Goal: Information Seeking & Learning: Learn about a topic

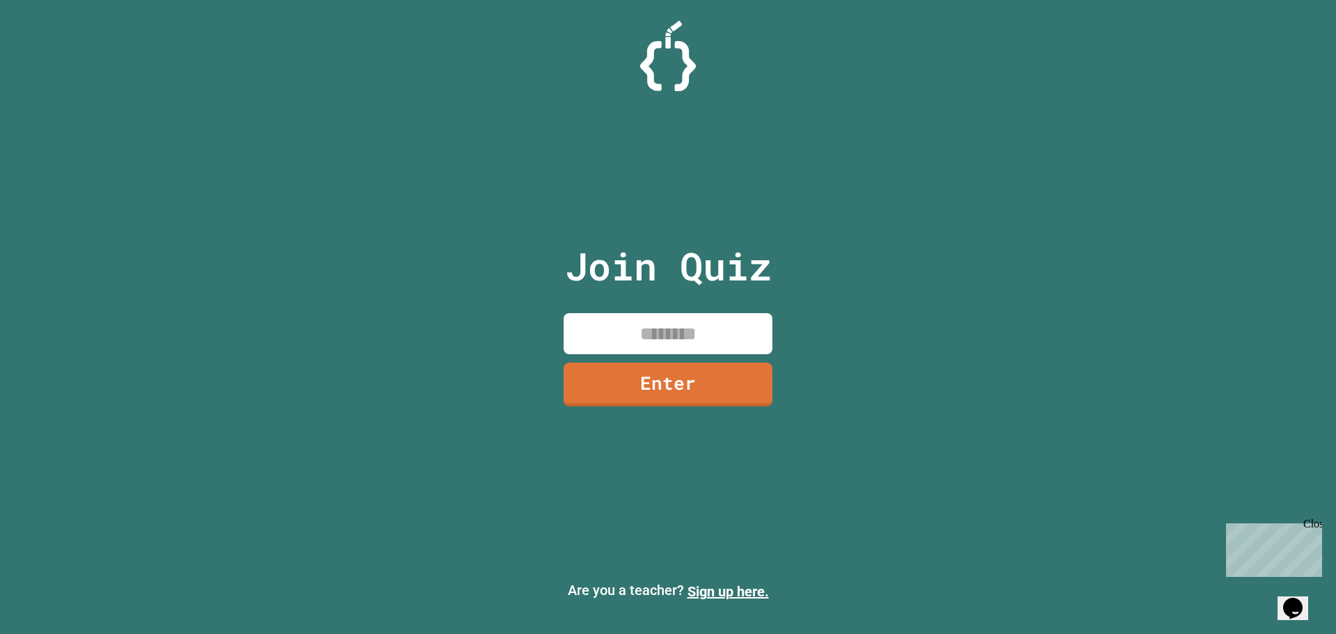
click at [749, 326] on input at bounding box center [668, 333] width 209 height 41
type input "********"
click at [742, 367] on link "Enter" at bounding box center [668, 383] width 212 height 46
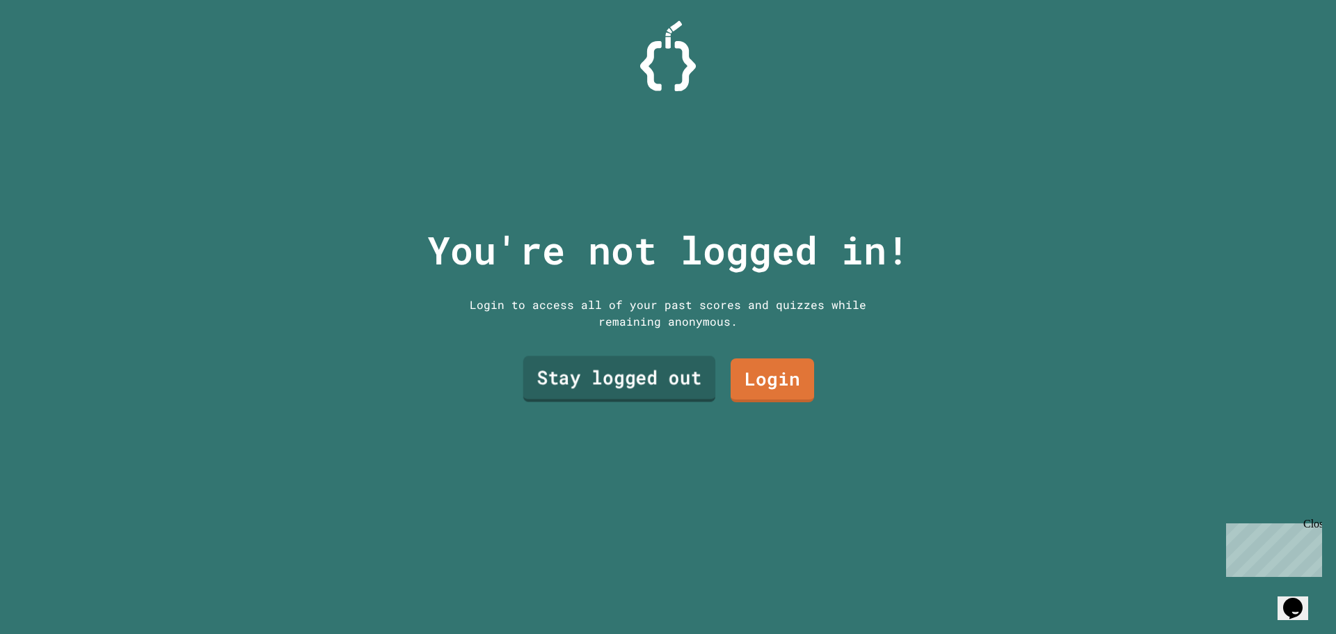
click at [677, 374] on link "Stay logged out" at bounding box center [619, 379] width 192 height 46
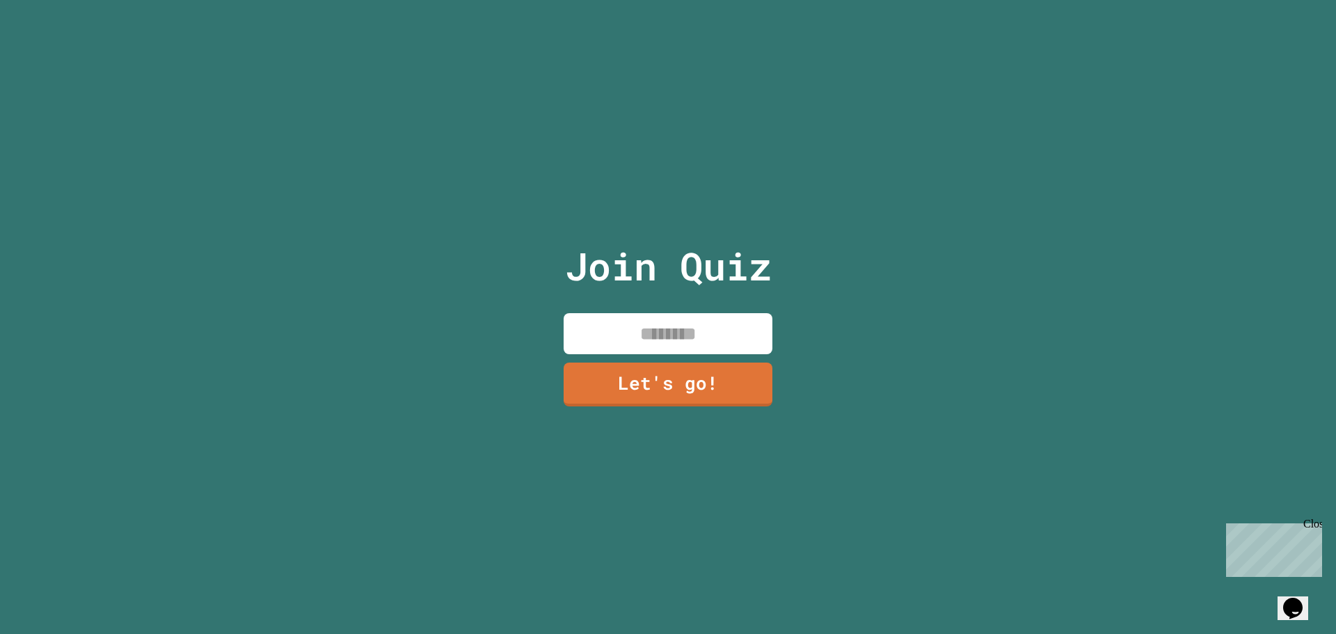
click at [615, 320] on input at bounding box center [668, 333] width 209 height 41
type input "******"
click at [607, 391] on link "Let's go!" at bounding box center [668, 383] width 209 height 46
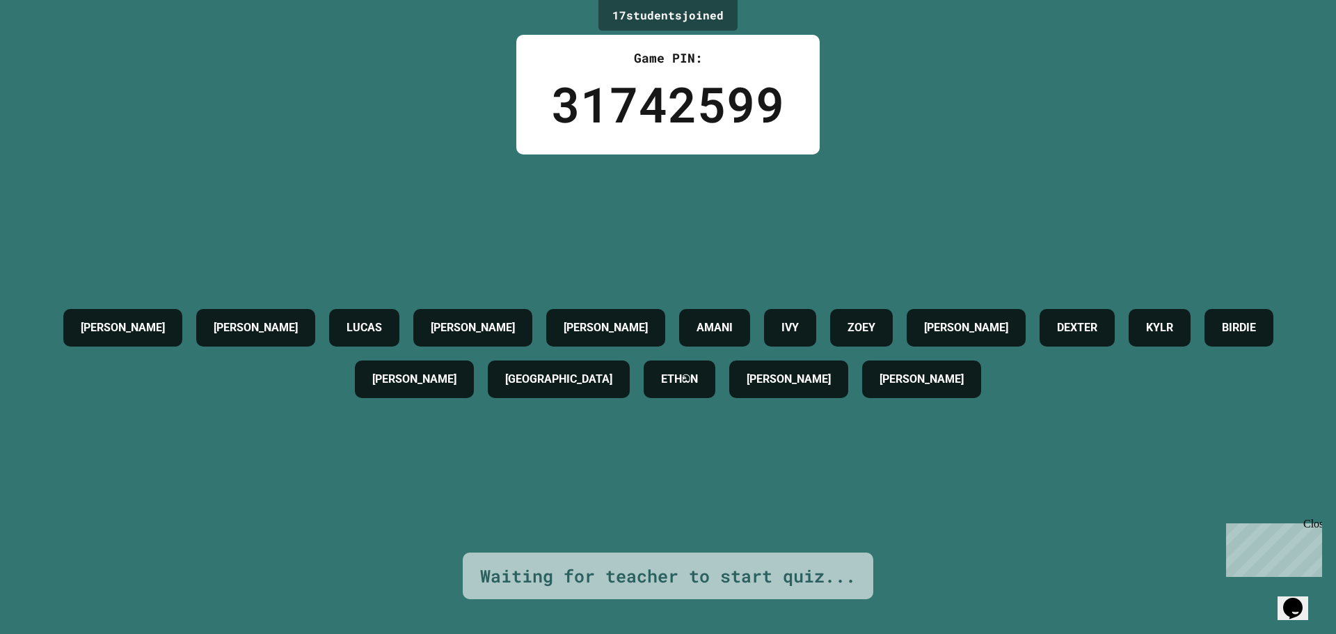
drag, startPoint x: 700, startPoint y: 120, endPoint x: 694, endPoint y: 127, distance: 9.4
click at [695, 126] on div "31742599" at bounding box center [668, 104] width 234 height 73
click at [695, 127] on div "31742599" at bounding box center [668, 104] width 234 height 73
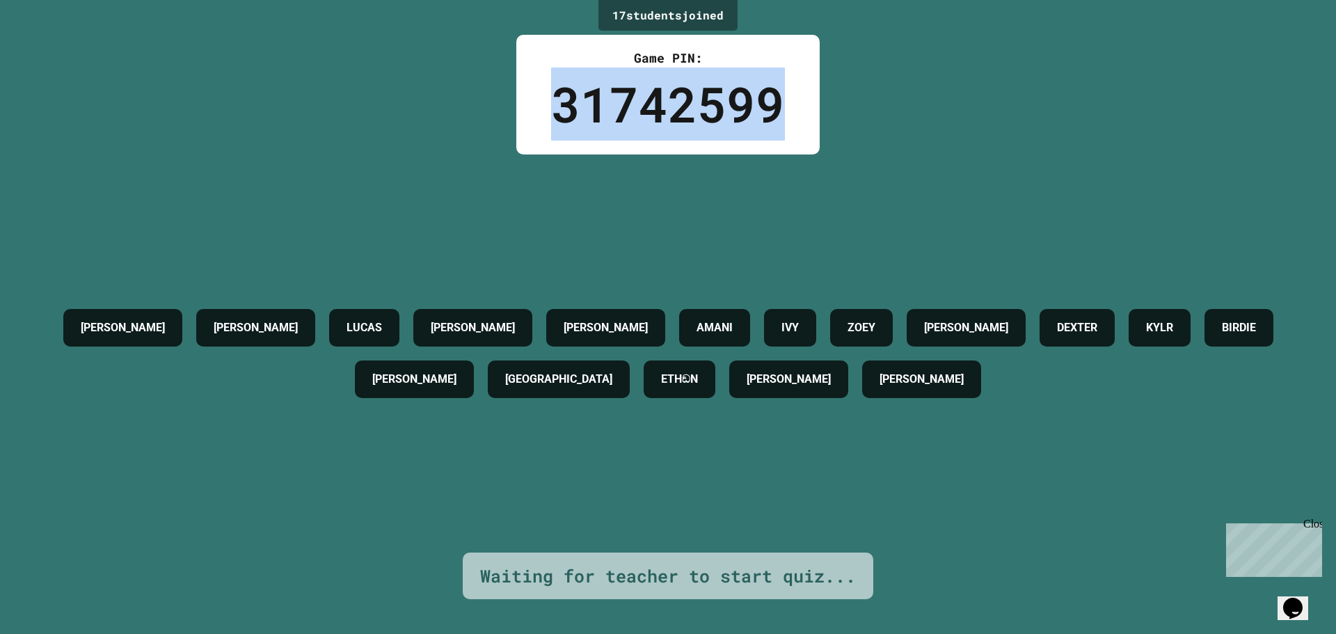
click at [695, 127] on div "31742599" at bounding box center [668, 104] width 234 height 73
click at [697, 125] on div "31742599" at bounding box center [668, 104] width 234 height 73
click at [699, 124] on div "31742599" at bounding box center [668, 104] width 234 height 73
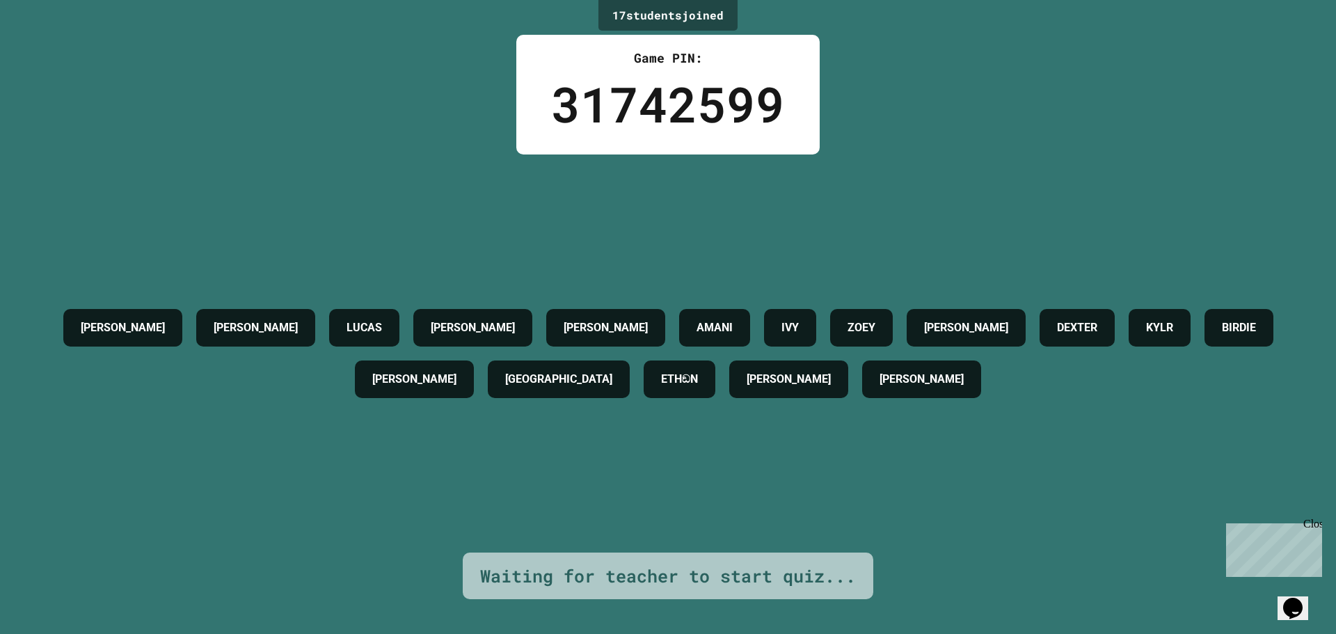
click at [721, 195] on div "[PERSON_NAME] [PERSON_NAME] [PERSON_NAME] [PERSON_NAME] [PERSON_NAME] ETHඞN [PE…" at bounding box center [668, 353] width 1267 height 398
drag, startPoint x: 724, startPoint y: 191, endPoint x: 740, endPoint y: 156, distance: 38.3
click at [731, 171] on div "[PERSON_NAME] [PERSON_NAME] [PERSON_NAME] [PERSON_NAME] [PERSON_NAME] ETHඞN [PE…" at bounding box center [668, 353] width 1267 height 398
drag, startPoint x: 743, startPoint y: 146, endPoint x: 745, endPoint y: 129, distance: 17.5
click at [745, 134] on div "Game PIN: 31742599" at bounding box center [667, 95] width 303 height 120
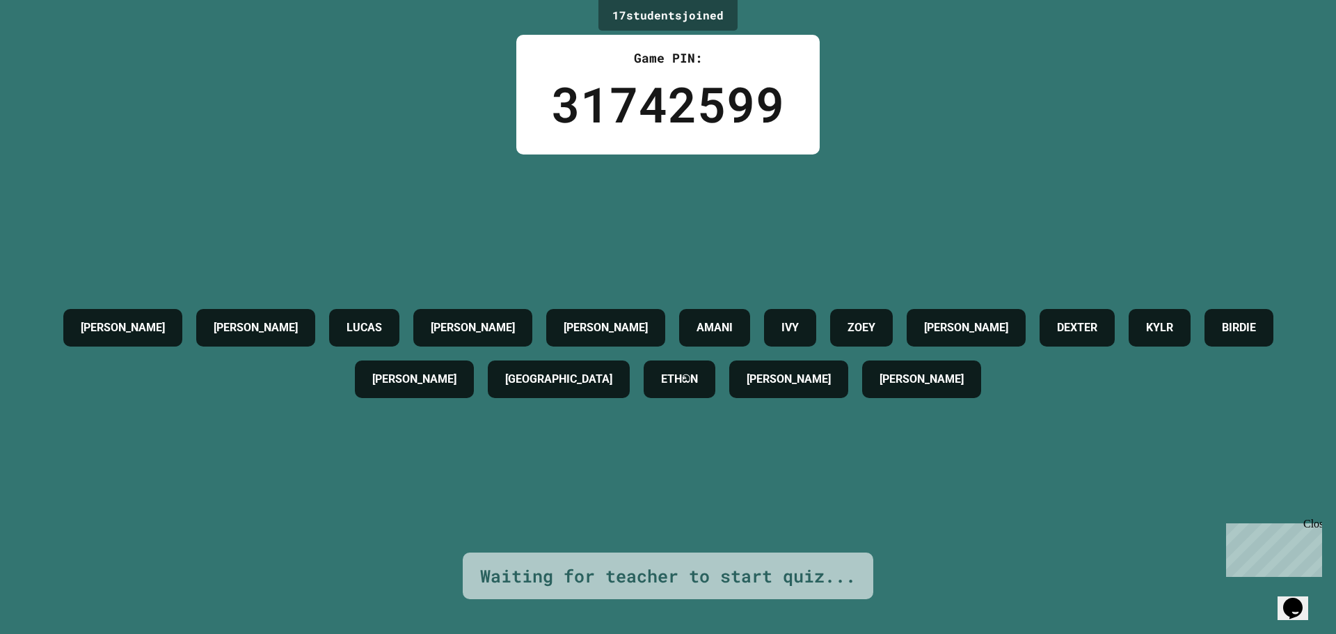
click at [745, 125] on div "31742599" at bounding box center [668, 104] width 234 height 73
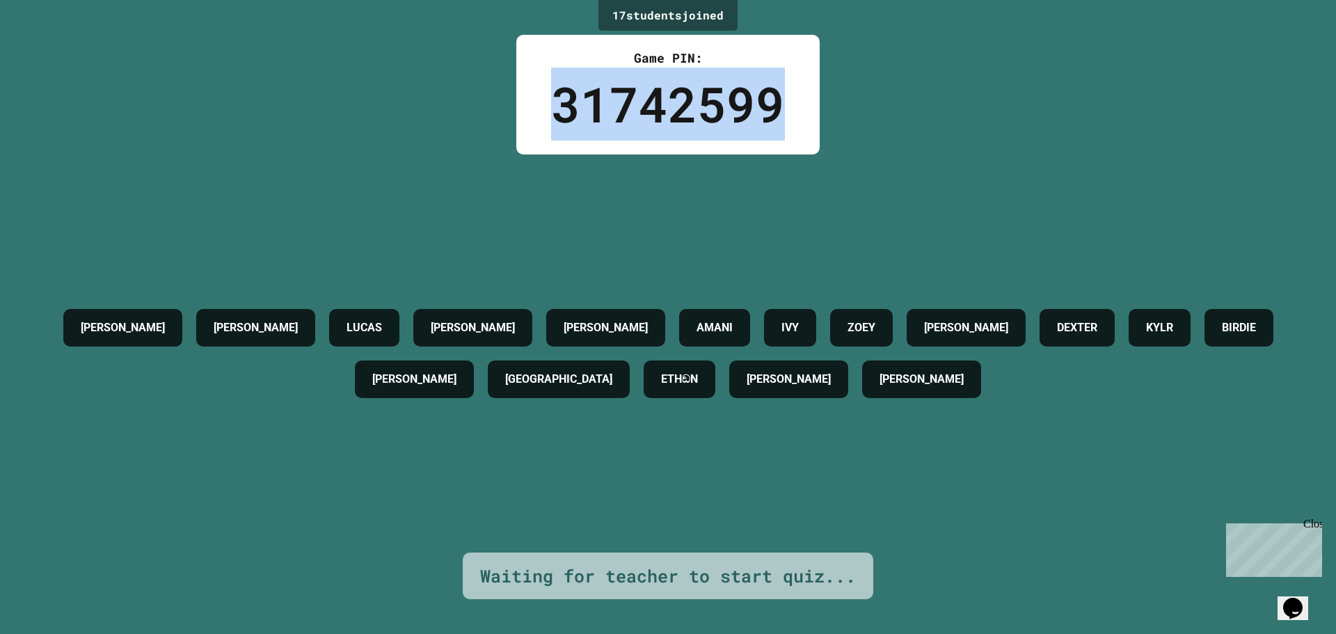
click at [745, 125] on div "31742599" at bounding box center [668, 104] width 234 height 73
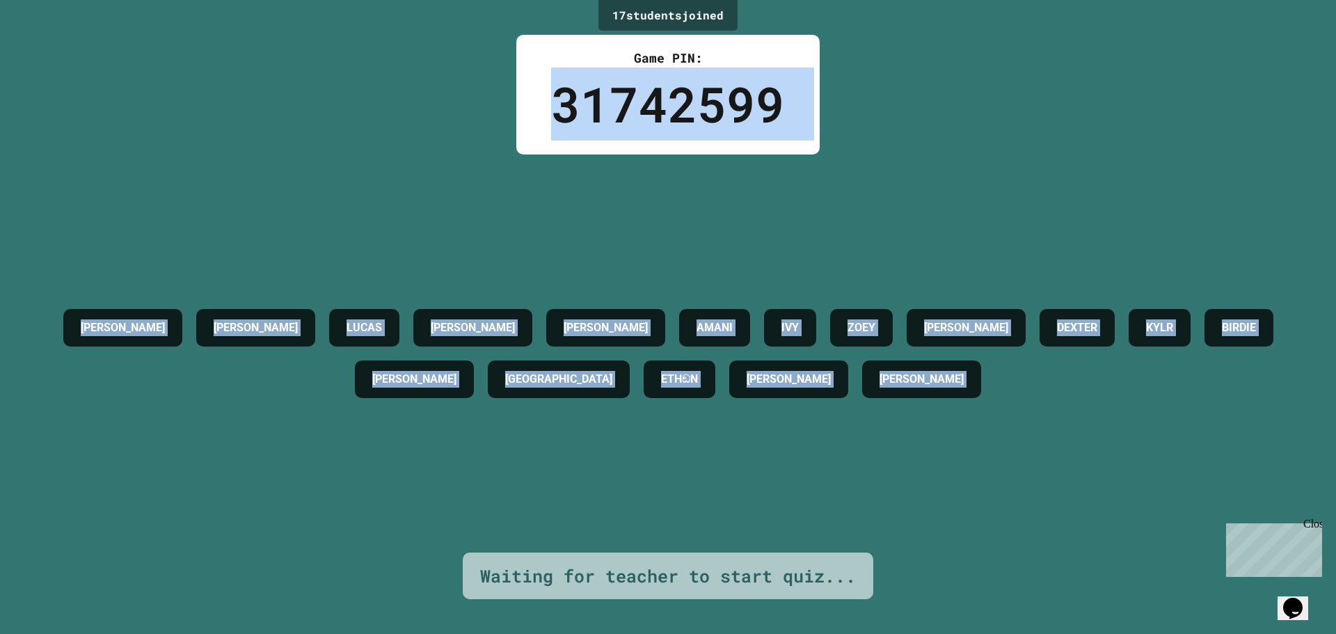
drag, startPoint x: 745, startPoint y: 125, endPoint x: 1063, endPoint y: 415, distance: 430.5
click at [1063, 415] on div "17 student s joined Game PIN: 31742599 [PERSON_NAME] [PERSON_NAME] [PERSON_NAME…" at bounding box center [668, 317] width 1336 height 634
click at [558, 157] on div "[PERSON_NAME] [PERSON_NAME] [PERSON_NAME] [PERSON_NAME] [PERSON_NAME] ETHඞN [PE…" at bounding box center [668, 353] width 1267 height 398
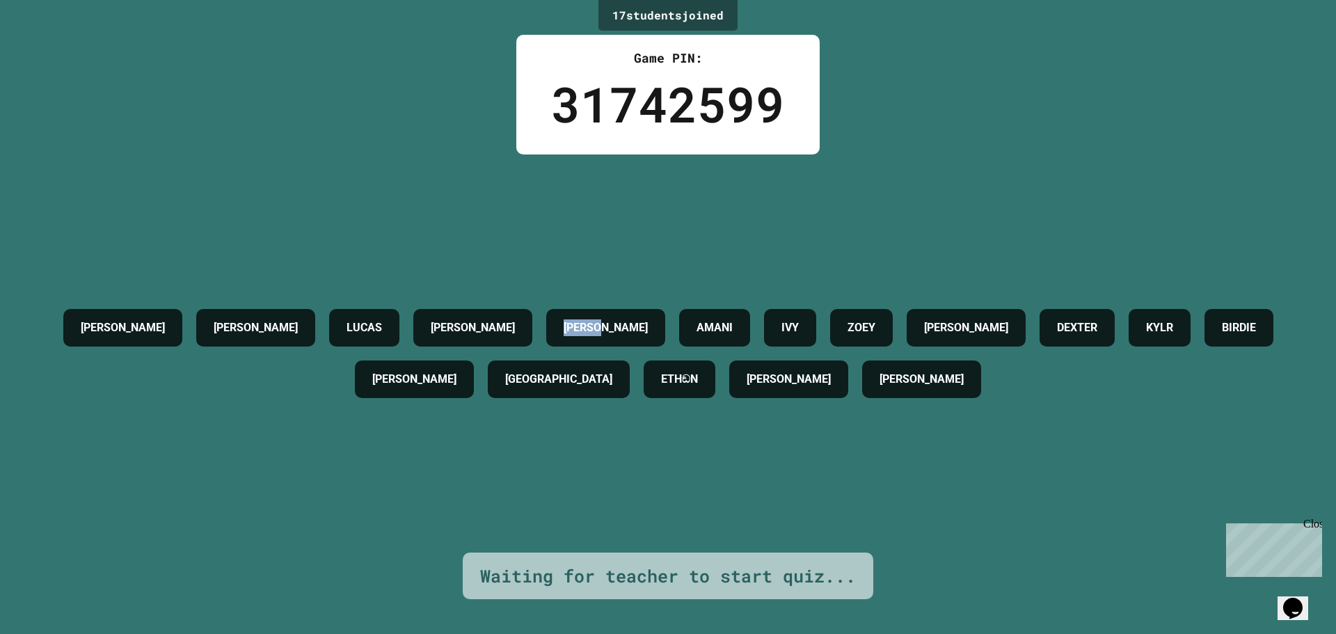
click at [558, 157] on div "[PERSON_NAME] [PERSON_NAME] [PERSON_NAME] [PERSON_NAME] [PERSON_NAME] ETHඞN [PE…" at bounding box center [668, 353] width 1267 height 398
click at [560, 157] on div "[PERSON_NAME] [PERSON_NAME] [PERSON_NAME] [PERSON_NAME] [PERSON_NAME] ETHඞN [PE…" at bounding box center [668, 353] width 1267 height 398
click at [564, 185] on div "[PERSON_NAME] [PERSON_NAME] [PERSON_NAME] [PERSON_NAME] [PERSON_NAME] ETHඞN [PE…" at bounding box center [668, 353] width 1267 height 398
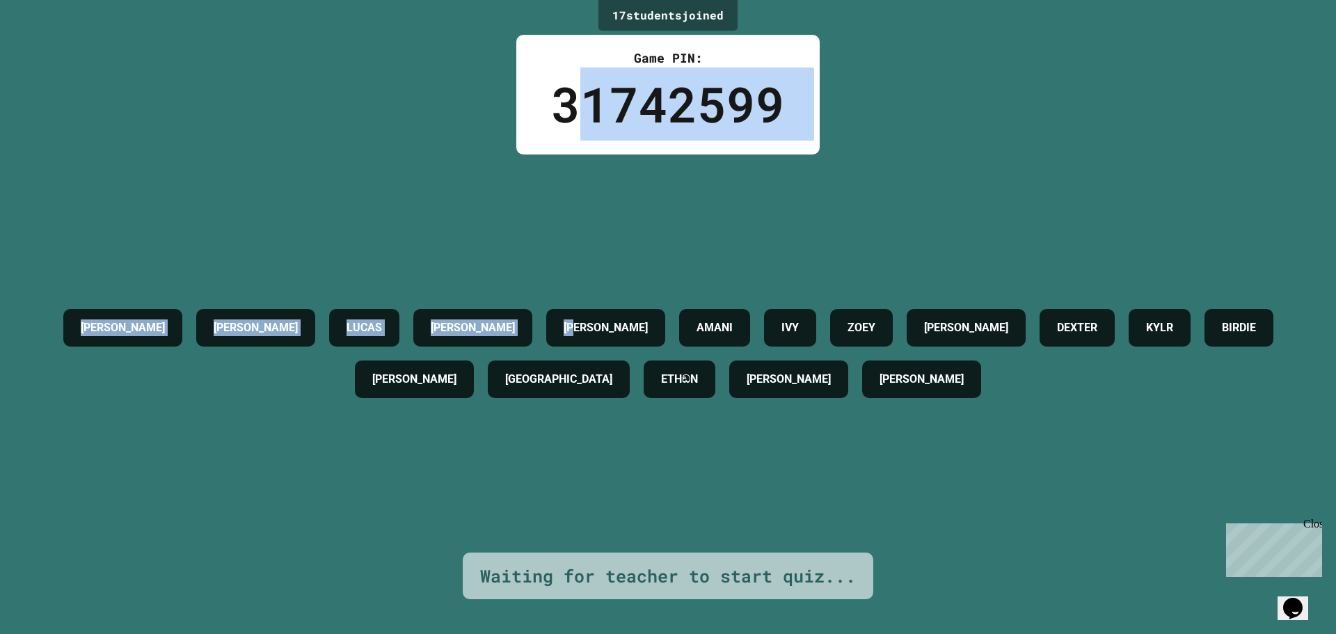
drag, startPoint x: 579, startPoint y: 245, endPoint x: 582, endPoint y: 115, distance: 130.2
click at [582, 115] on div "17 student s joined Game PIN: 31742599 [PERSON_NAME] [PERSON_NAME] [PERSON_NAME…" at bounding box center [668, 317] width 1336 height 634
click at [69, 169] on div "[PERSON_NAME] [PERSON_NAME] [PERSON_NAME] [PERSON_NAME] [PERSON_NAME] ETHඞN [PE…" at bounding box center [668, 353] width 1267 height 398
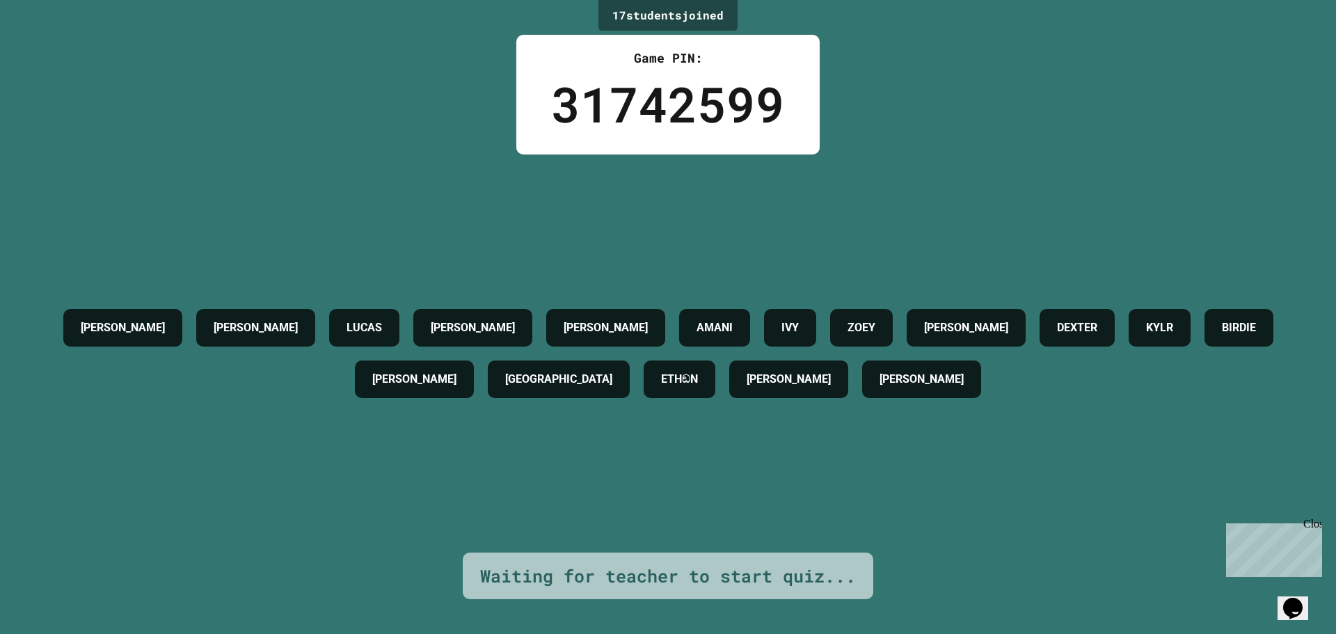
click at [150, 246] on div "[PERSON_NAME] [PERSON_NAME] [PERSON_NAME] [PERSON_NAME] [PERSON_NAME] ETHඞN [PE…" at bounding box center [668, 353] width 1267 height 398
drag, startPoint x: 271, startPoint y: 205, endPoint x: 278, endPoint y: 205, distance: 7.0
click at [278, 205] on div "[PERSON_NAME] [PERSON_NAME] [PERSON_NAME] [PERSON_NAME] [PERSON_NAME] ETHඞN [PE…" at bounding box center [668, 353] width 1267 height 398
drag, startPoint x: 278, startPoint y: 205, endPoint x: 624, endPoint y: 172, distance: 347.4
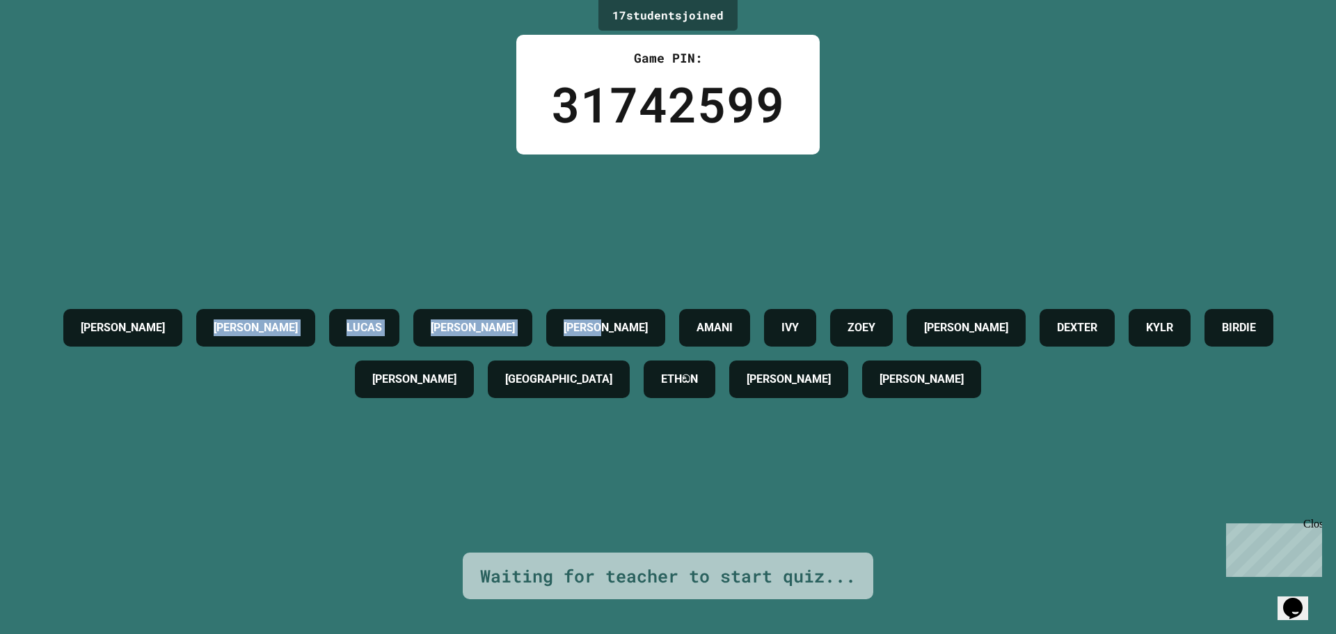
click at [624, 172] on div "[PERSON_NAME] [PERSON_NAME] [PERSON_NAME] [PERSON_NAME] [PERSON_NAME] ETHඞN [PE…" at bounding box center [668, 353] width 1267 height 398
click at [626, 150] on div "Game PIN: 31742599" at bounding box center [667, 95] width 303 height 120
click at [629, 136] on div "31742599" at bounding box center [668, 104] width 234 height 73
click at [644, 100] on div "31742599" at bounding box center [668, 104] width 234 height 73
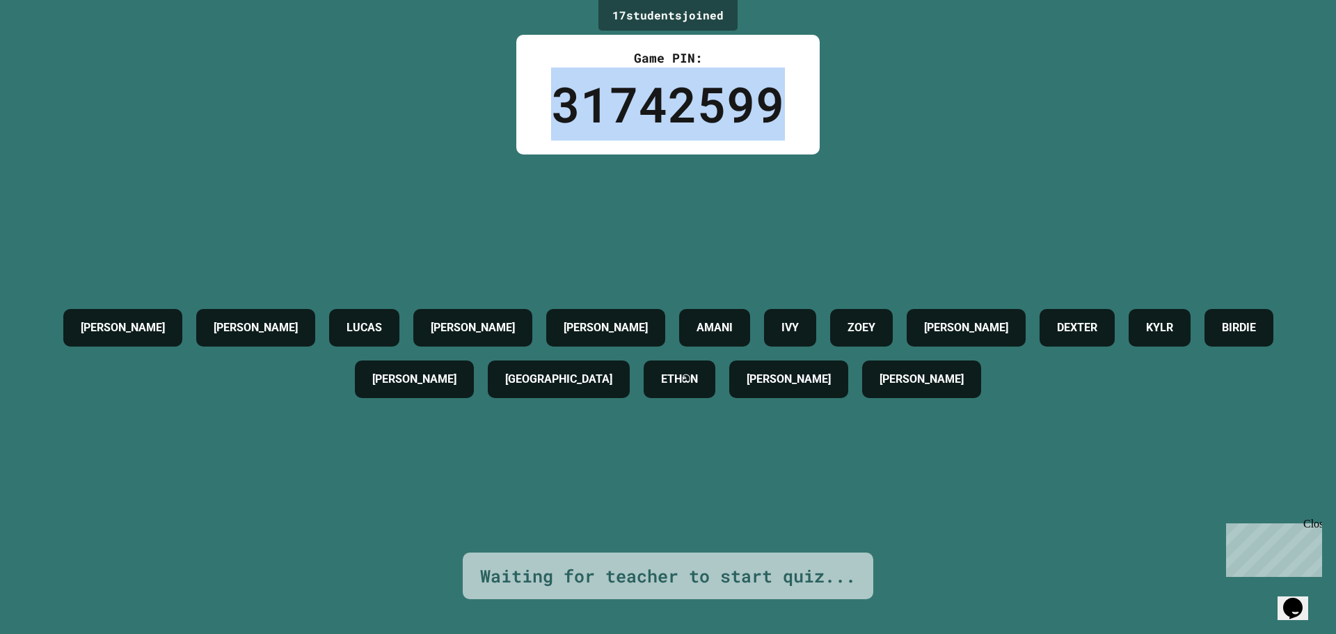
click at [644, 100] on div "31742599" at bounding box center [668, 104] width 234 height 73
drag, startPoint x: 644, startPoint y: 100, endPoint x: 681, endPoint y: 136, distance: 51.7
click at [681, 136] on div "31742599" at bounding box center [668, 104] width 234 height 73
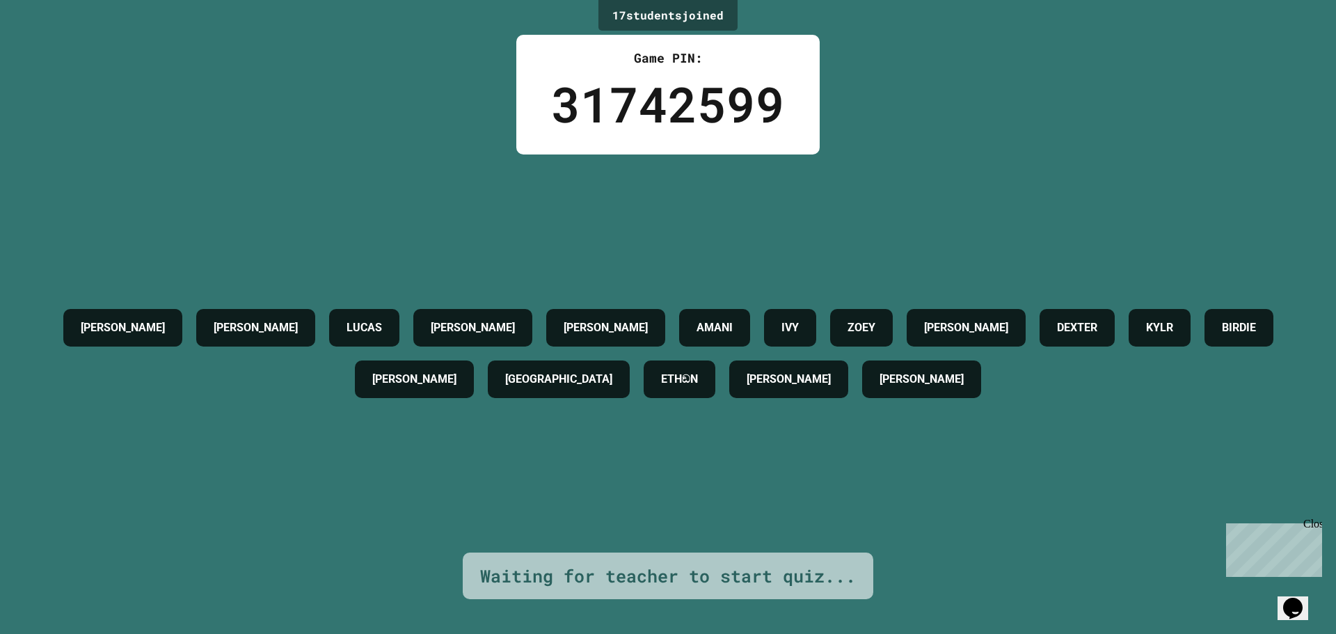
drag, startPoint x: 740, startPoint y: 86, endPoint x: 681, endPoint y: 157, distance: 91.4
click at [681, 157] on div "[PERSON_NAME] [PERSON_NAME] [PERSON_NAME] [PERSON_NAME] [PERSON_NAME] ETHඞN [PE…" at bounding box center [668, 353] width 1267 height 398
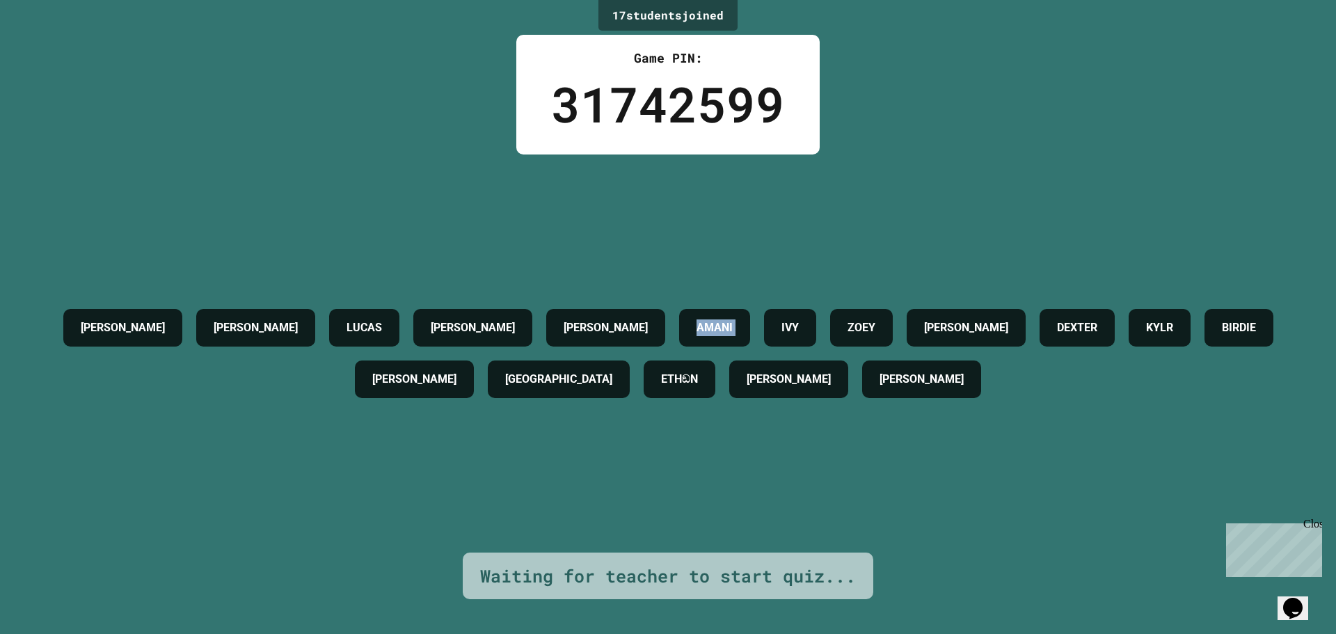
click at [681, 157] on div "[PERSON_NAME] [PERSON_NAME] [PERSON_NAME] [PERSON_NAME] [PERSON_NAME] ETHඞN [PE…" at bounding box center [668, 353] width 1267 height 398
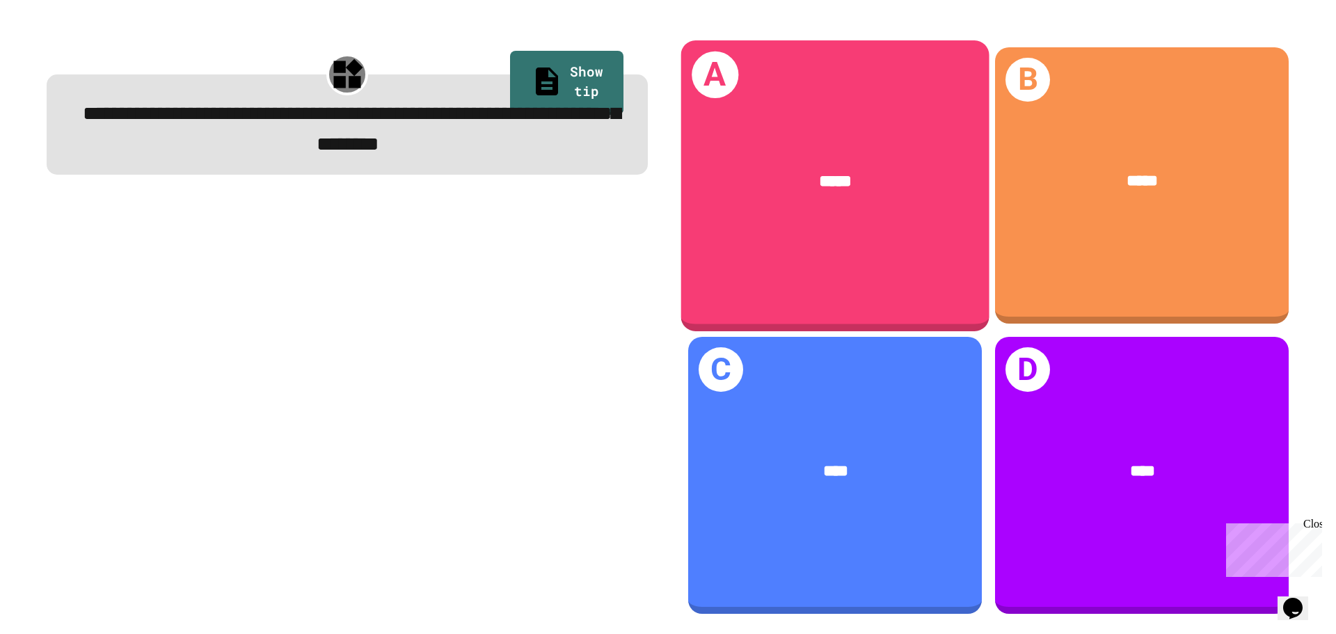
click at [817, 202] on div "*****" at bounding box center [835, 181] width 308 height 93
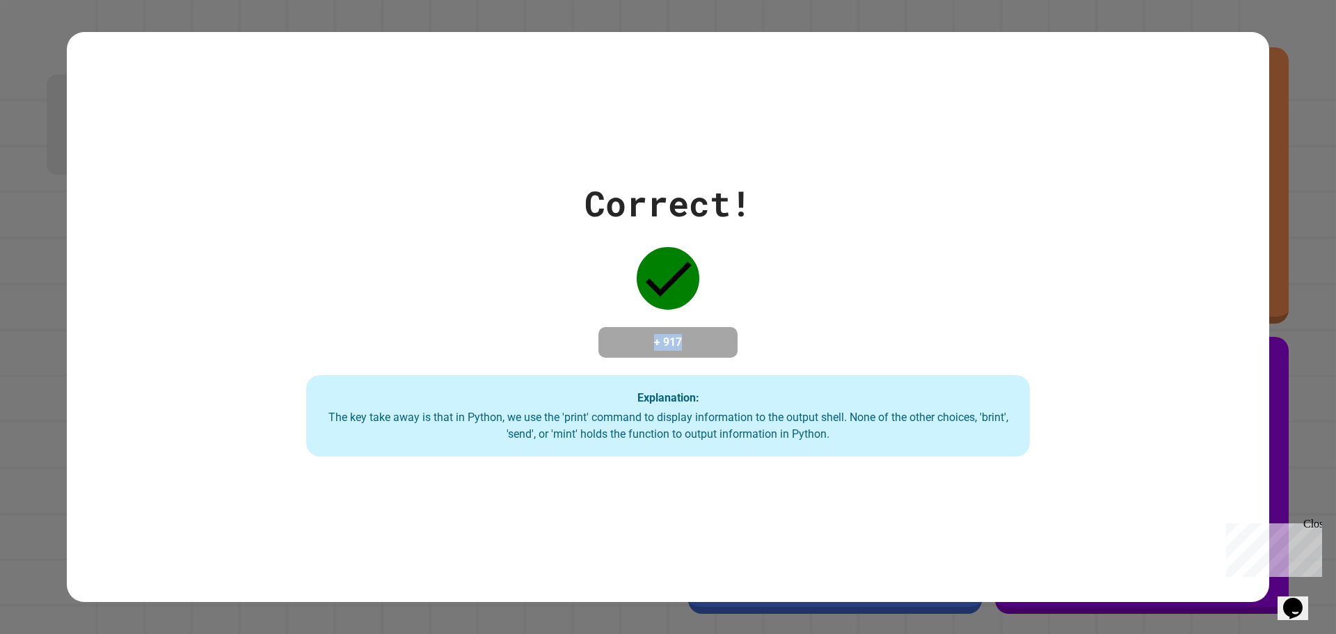
drag, startPoint x: 693, startPoint y: 326, endPoint x: 637, endPoint y: 344, distance: 58.5
click at [637, 344] on h4 "+ 917" at bounding box center [667, 342] width 111 height 17
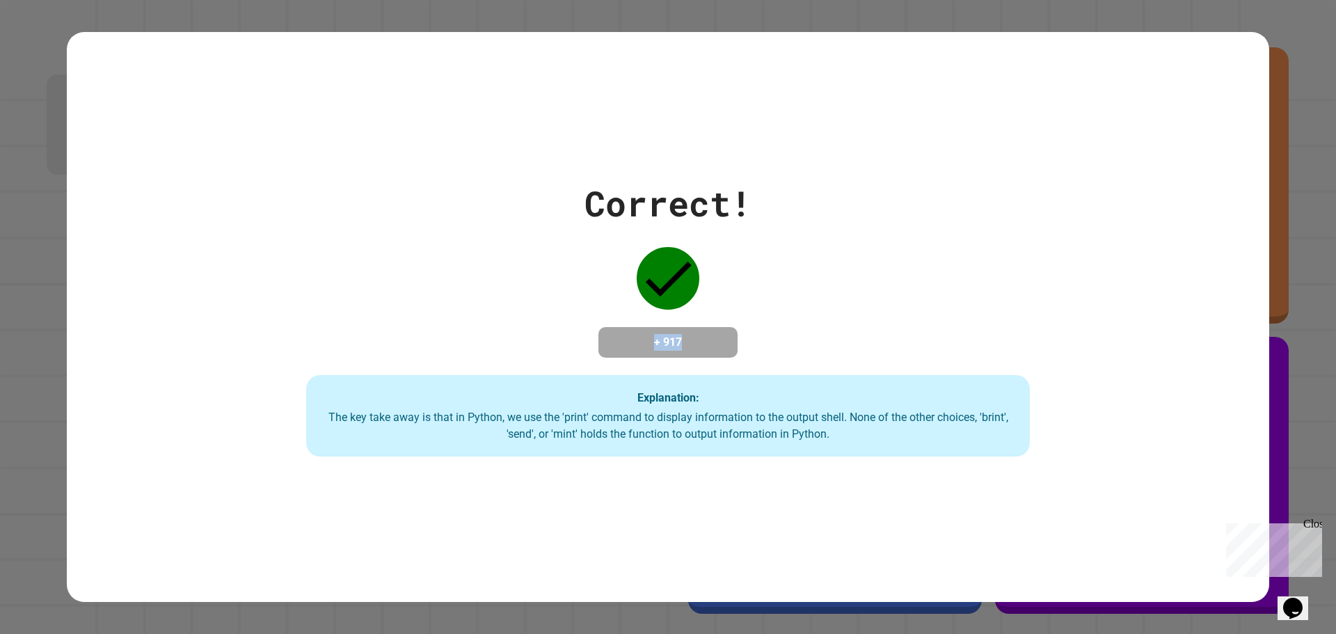
click at [637, 344] on h4 "+ 917" at bounding box center [667, 342] width 111 height 17
click at [413, 283] on div "Correct! + 917 Explanation: The key take away is that in Python, we use the 'pr…" at bounding box center [668, 317] width 1033 height 280
click at [1313, 521] on div "Close" at bounding box center [1311, 526] width 17 height 17
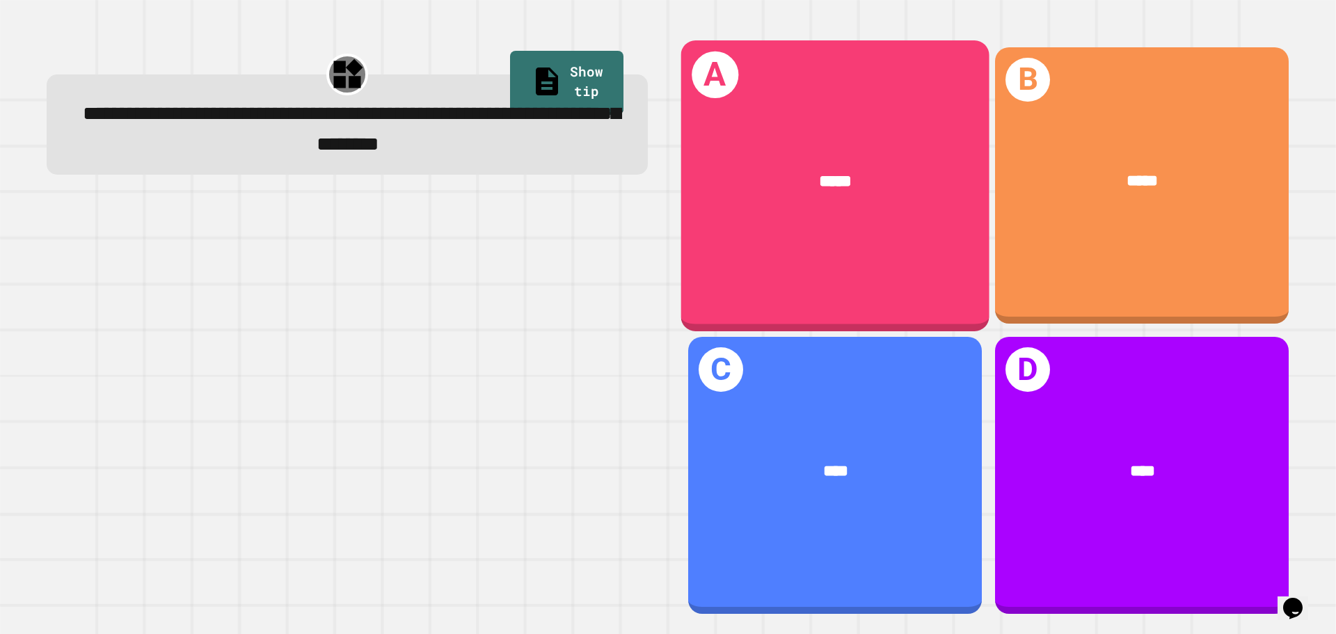
click at [852, 195] on div "*****" at bounding box center [835, 181] width 308 height 93
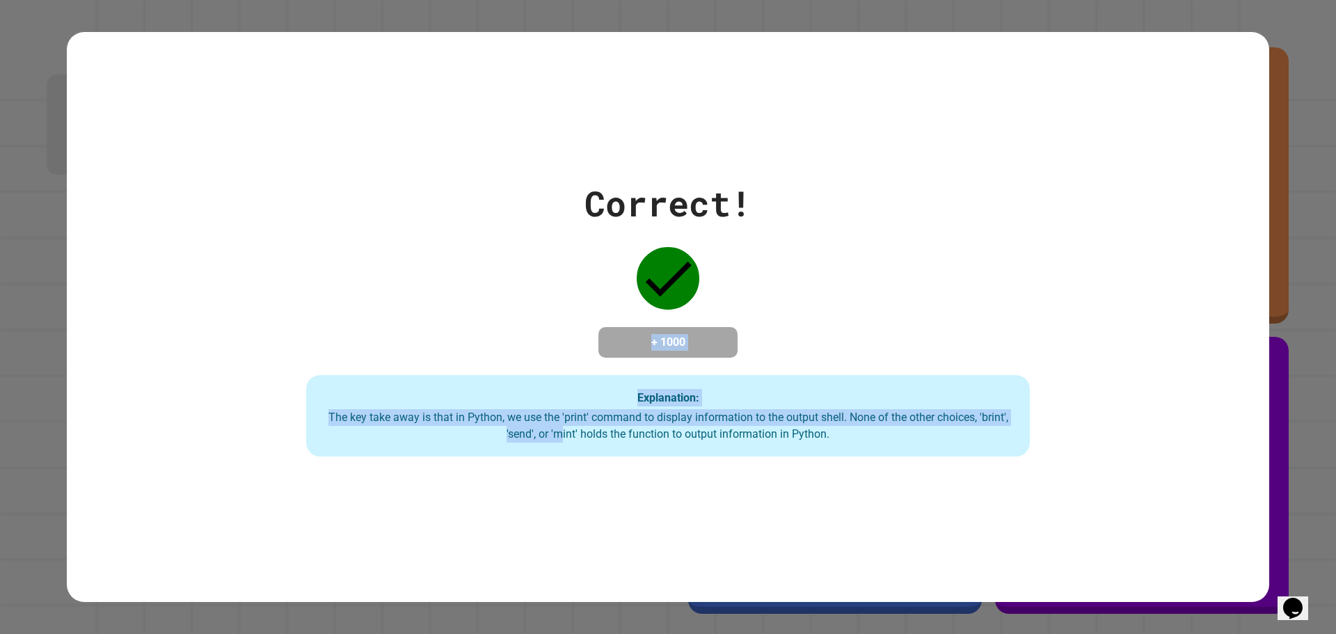
drag, startPoint x: 557, startPoint y: 335, endPoint x: 554, endPoint y: 432, distance: 97.5
click at [554, 432] on div "Correct! + 1000 Explanation: The key take away is that in Python, we use the 'p…" at bounding box center [668, 317] width 1033 height 280
click at [555, 493] on div "Correct! + 1000 Explanation: The key take away is that in Python, we use the 'p…" at bounding box center [668, 317] width 1203 height 571
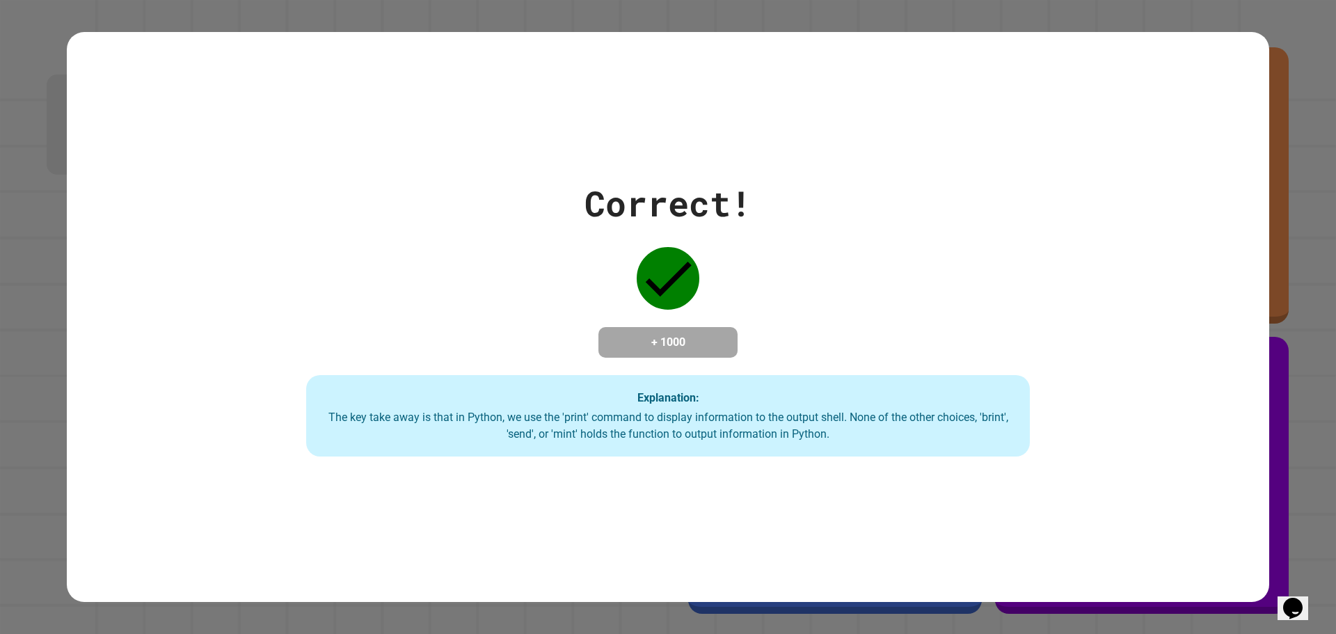
click at [580, 460] on div "Correct! + 1000 Explanation: The key take away is that in Python, we use the 'p…" at bounding box center [668, 317] width 1203 height 571
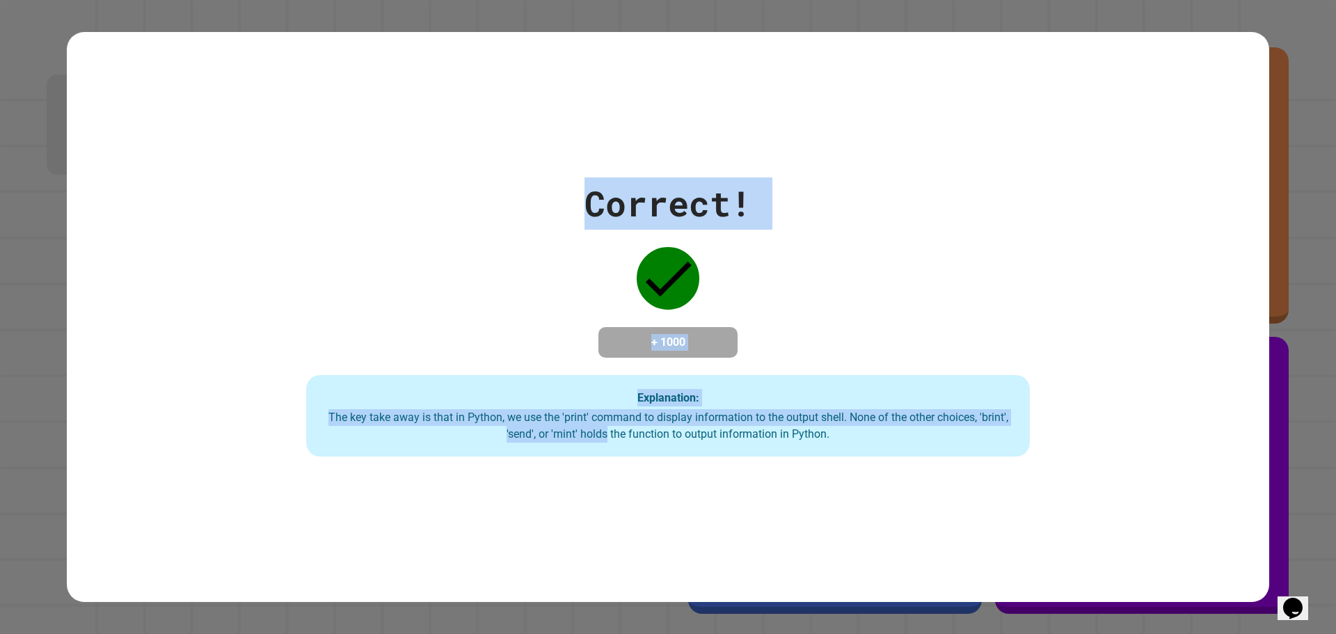
drag, startPoint x: 580, startPoint y: 460, endPoint x: 573, endPoint y: 204, distance: 256.2
click at [573, 204] on div "Correct! + 1000 Explanation: The key take away is that in Python, we use the 'p…" at bounding box center [668, 317] width 1203 height 571
click at [583, 287] on div "Correct! + 1000 Explanation: The key take away is that in Python, we use the 'p…" at bounding box center [668, 317] width 1033 height 280
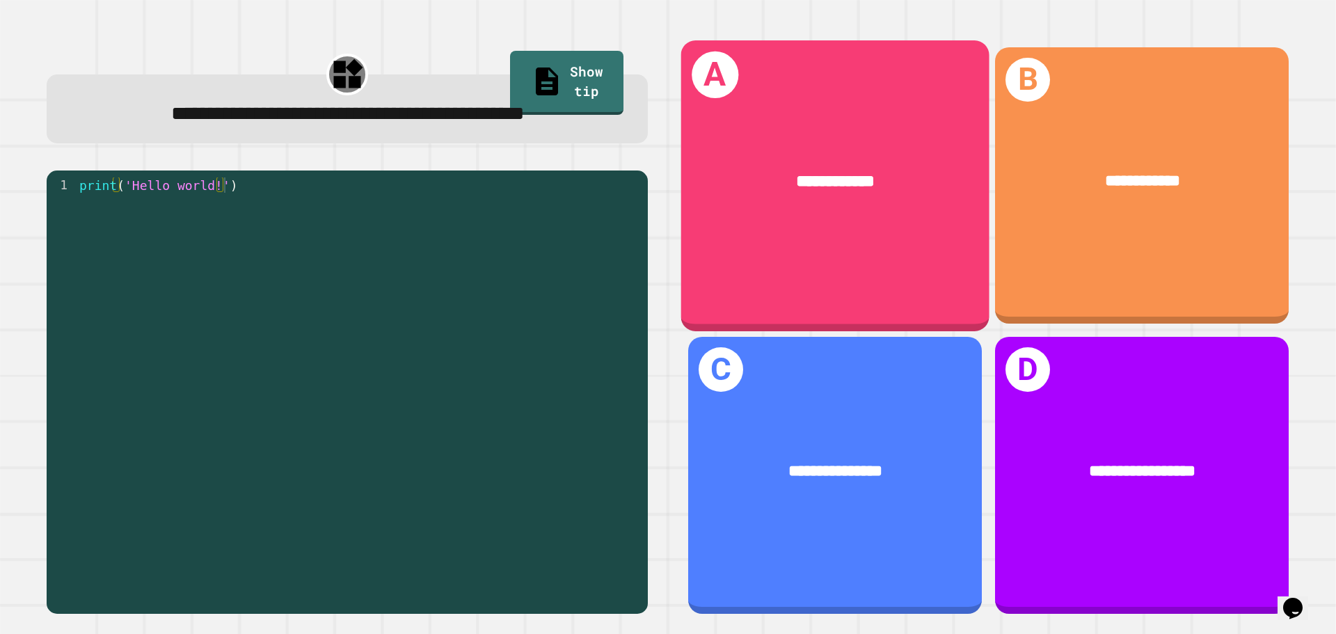
click at [854, 246] on div "**********" at bounding box center [835, 185] width 308 height 290
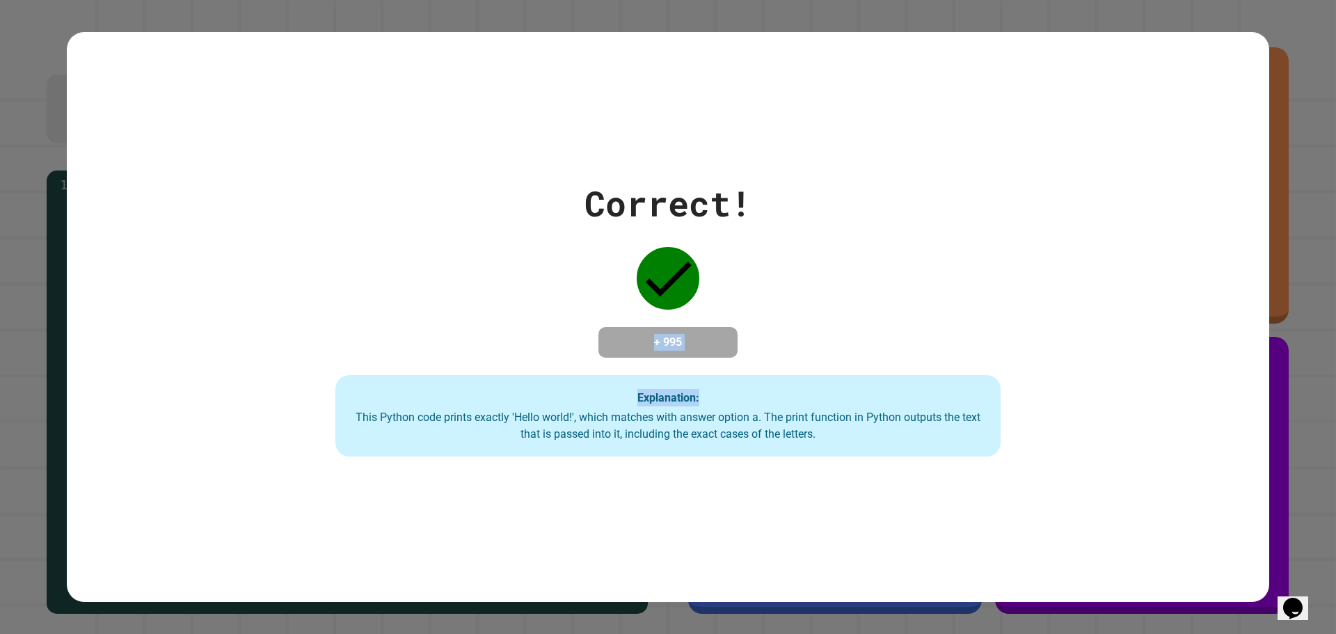
drag, startPoint x: 854, startPoint y: 246, endPoint x: 839, endPoint y: 317, distance: 73.2
click at [839, 317] on div "Correct! + 995 Explanation: This Python code prints exactly 'Hello world!', whi…" at bounding box center [668, 317] width 951 height 280
click at [838, 320] on div "Correct! + 995 Explanation: This Python code prints exactly 'Hello world!', whi…" at bounding box center [668, 317] width 951 height 280
click at [742, 383] on div "Explanation: This Python code prints exactly 'Hello world!', which matches with…" at bounding box center [667, 416] width 665 height 82
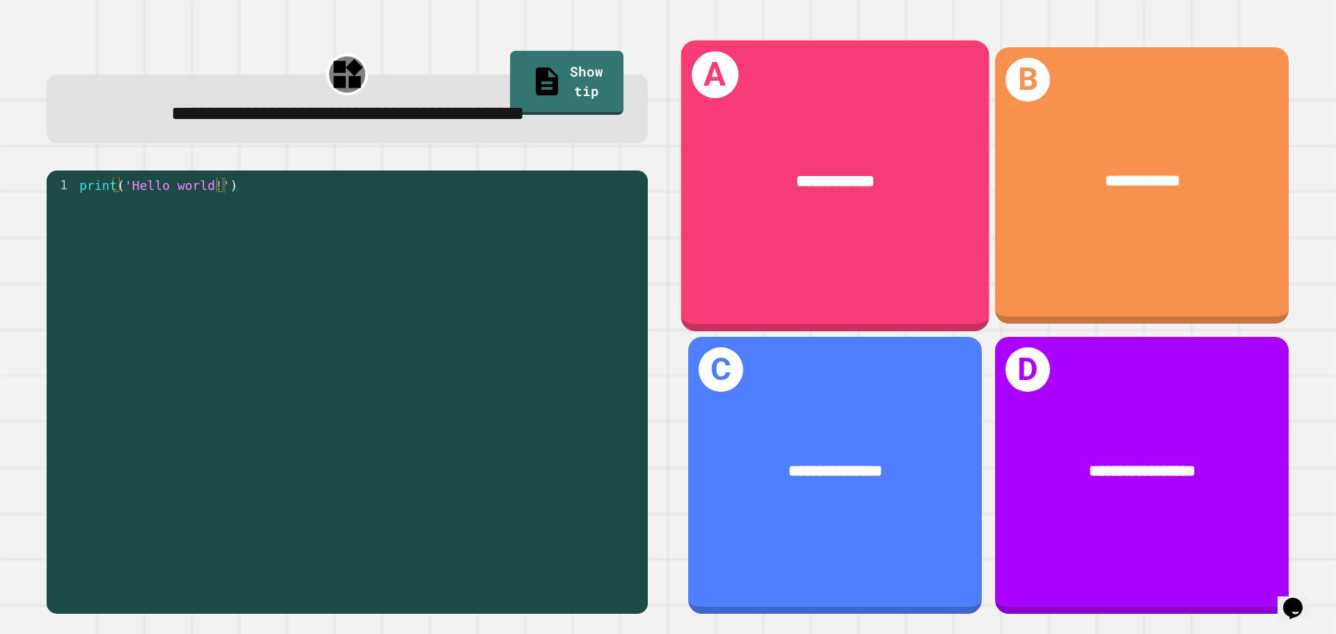
click at [714, 225] on div "**********" at bounding box center [835, 185] width 308 height 290
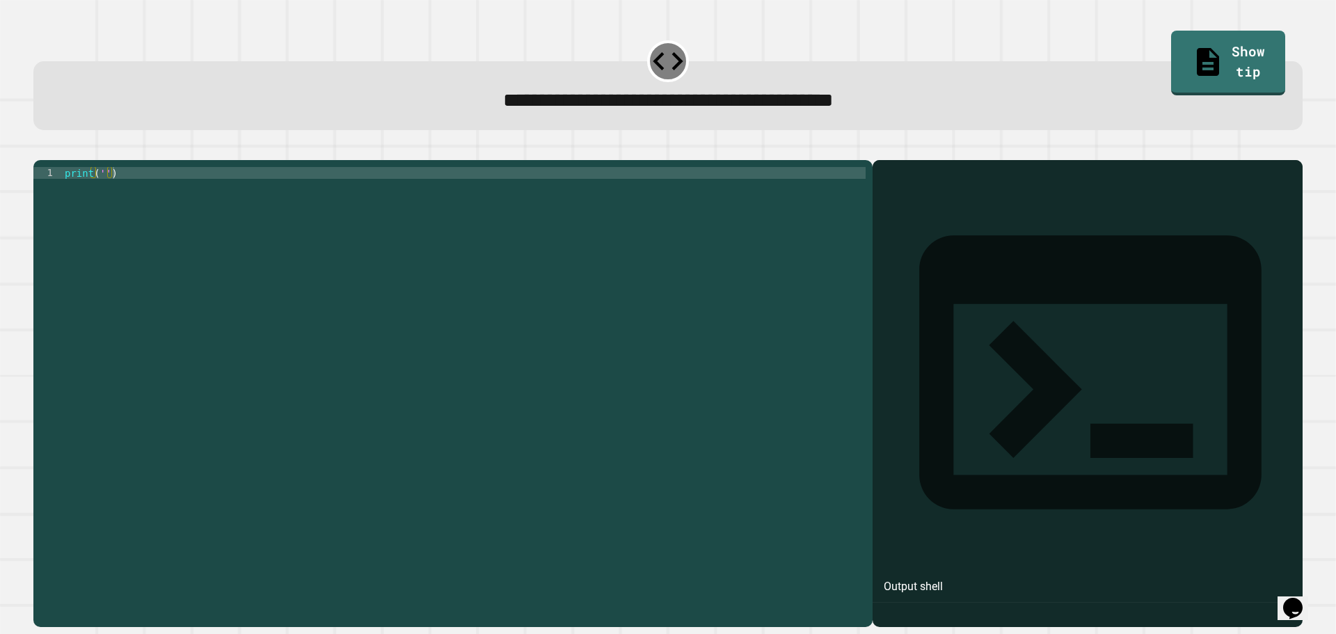
click at [741, 203] on div "print ( '' )" at bounding box center [464, 380] width 804 height 426
type textarea "**********"
click at [40, 149] on button "button" at bounding box center [40, 149] width 0 height 0
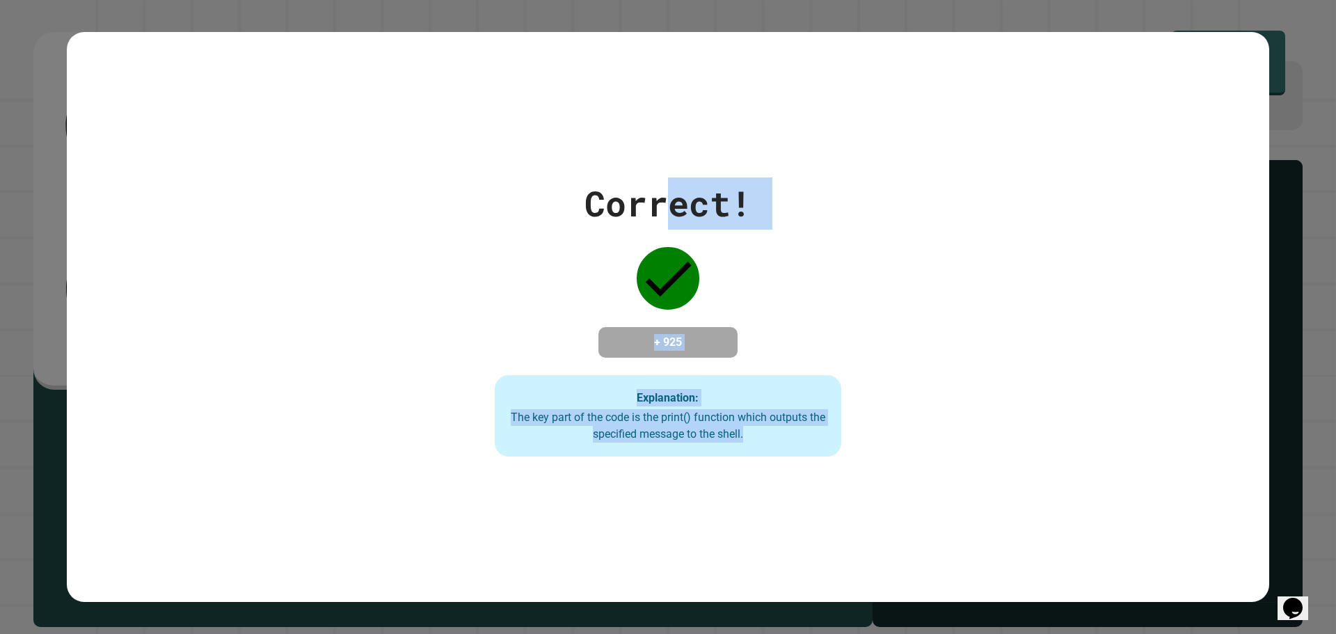
drag, startPoint x: 672, startPoint y: 200, endPoint x: 784, endPoint y: 434, distance: 259.3
click at [784, 434] on div "Correct! + 925 Explanation: The key part of the code is the print() function wh…" at bounding box center [667, 317] width 495 height 280
click at [653, 468] on div "Correct! + 925 Explanation: The key part of the code is the print() function wh…" at bounding box center [668, 317] width 1203 height 571
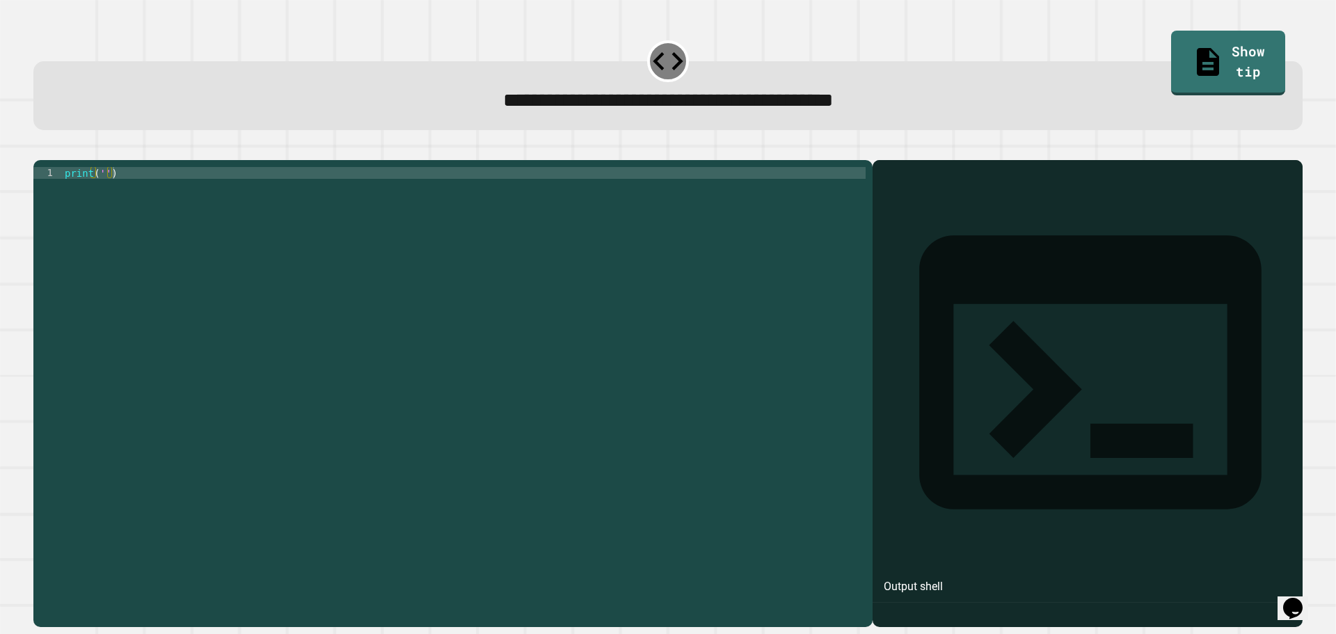
click at [100, 197] on div "print ( '' )" at bounding box center [464, 380] width 804 height 426
paste textarea "***"
type textarea "**********"
click at [40, 149] on button "button" at bounding box center [40, 149] width 0 height 0
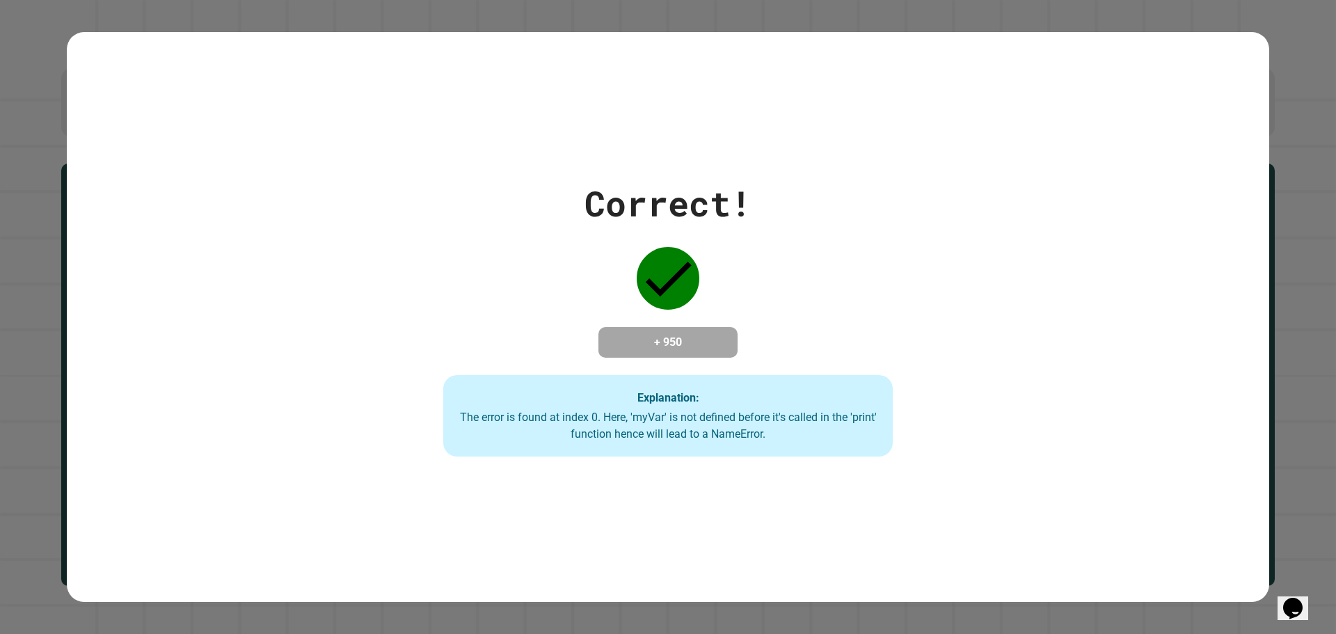
drag, startPoint x: 249, startPoint y: 187, endPoint x: 289, endPoint y: 297, distance: 116.9
click at [289, 297] on div "Correct! + 950 Explanation: The error is found at index 0. Here, 'myVar' is not…" at bounding box center [668, 317] width 1203 height 280
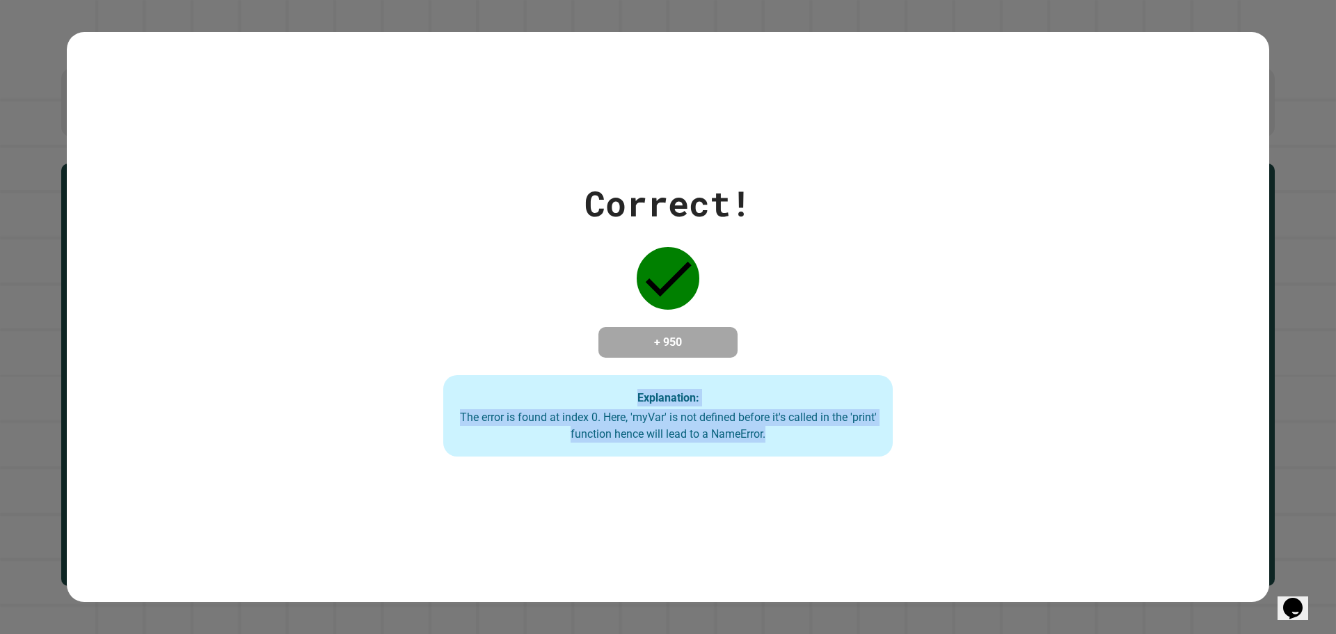
drag, startPoint x: 289, startPoint y: 297, endPoint x: 1221, endPoint y: 582, distance: 974.3
click at [1221, 582] on div "Correct! + 950 Explanation: The error is found at index 0. Here, 'myVar' is not…" at bounding box center [668, 317] width 1203 height 571
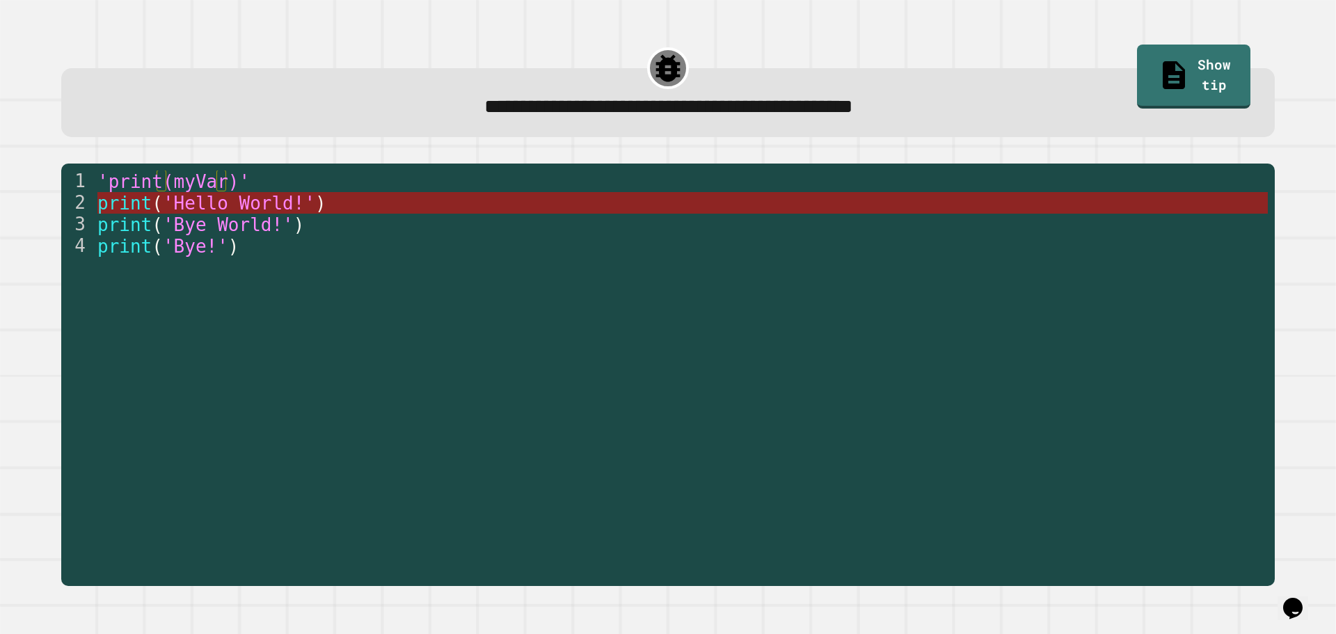
click at [225, 192] on span "'print(myVar)'" at bounding box center [173, 181] width 152 height 21
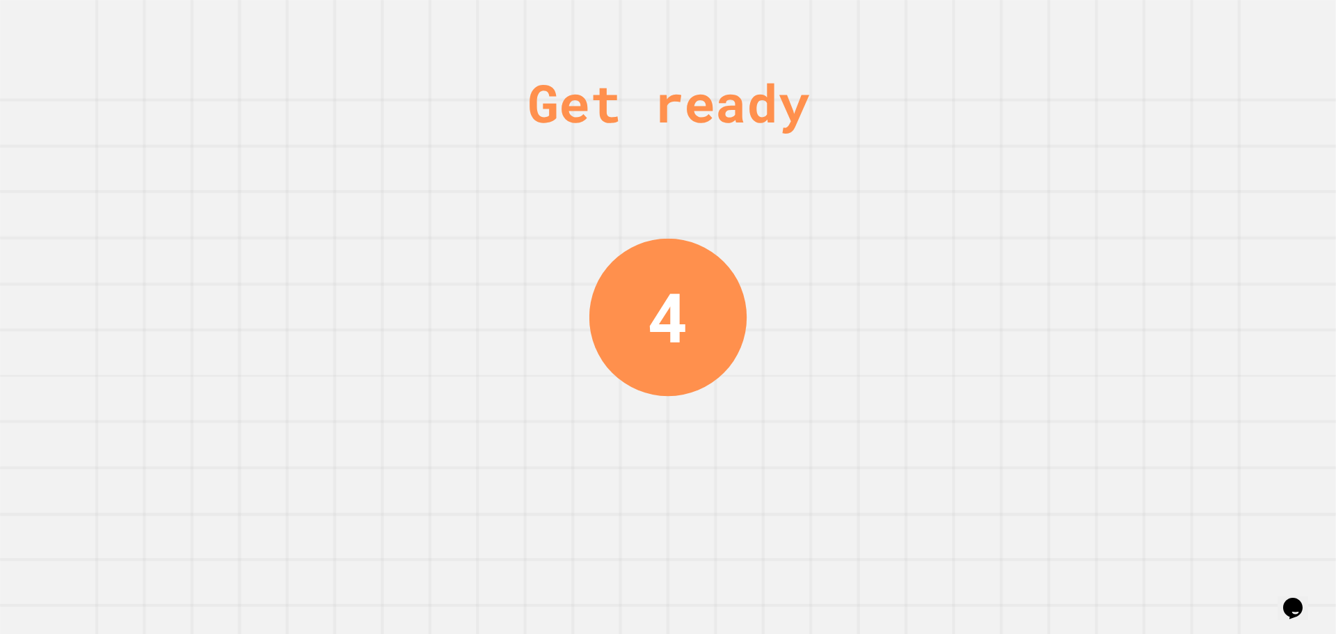
drag, startPoint x: 688, startPoint y: 277, endPoint x: 680, endPoint y: 277, distance: 7.7
click at [680, 277] on div "4" at bounding box center [667, 316] width 157 height 157
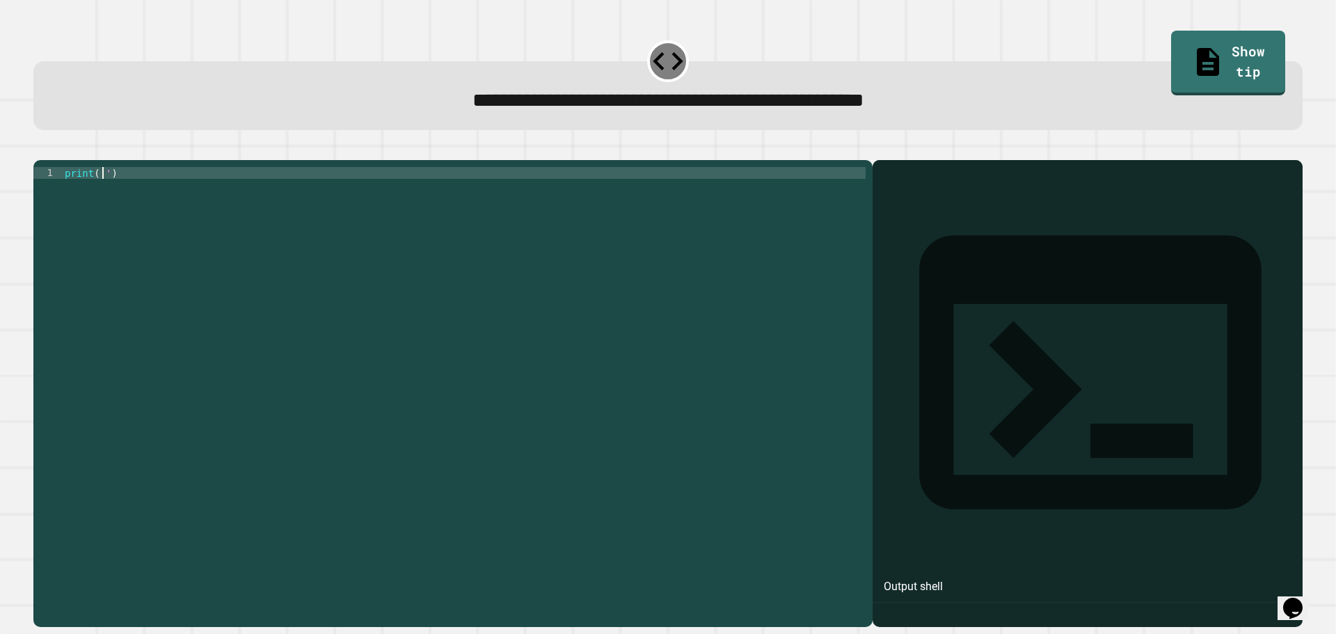
click at [102, 191] on div "print ( '' )" at bounding box center [464, 380] width 804 height 426
type textarea "**********"
click at [40, 149] on button "button" at bounding box center [40, 149] width 0 height 0
click at [101, 195] on div "print ( '' )" at bounding box center [464, 380] width 804 height 426
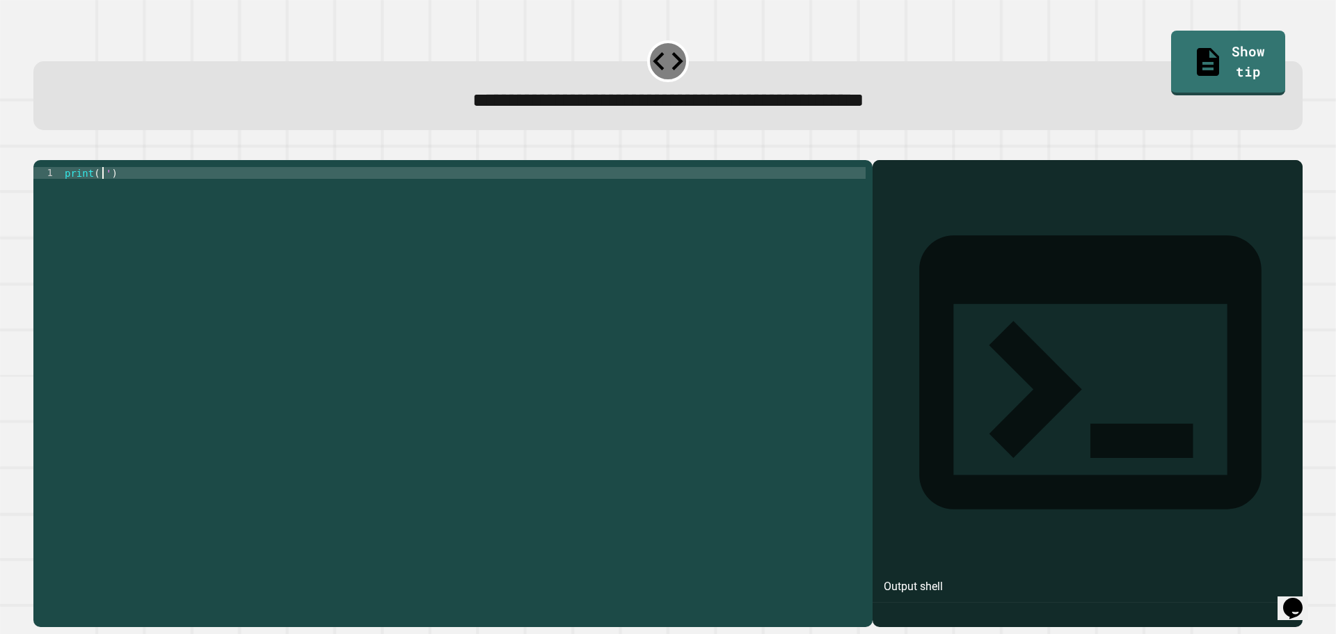
paste textarea "**********"
type textarea "**********"
click at [40, 149] on button "button" at bounding box center [40, 149] width 0 height 0
click at [73, 197] on div at bounding box center [464, 380] width 804 height 426
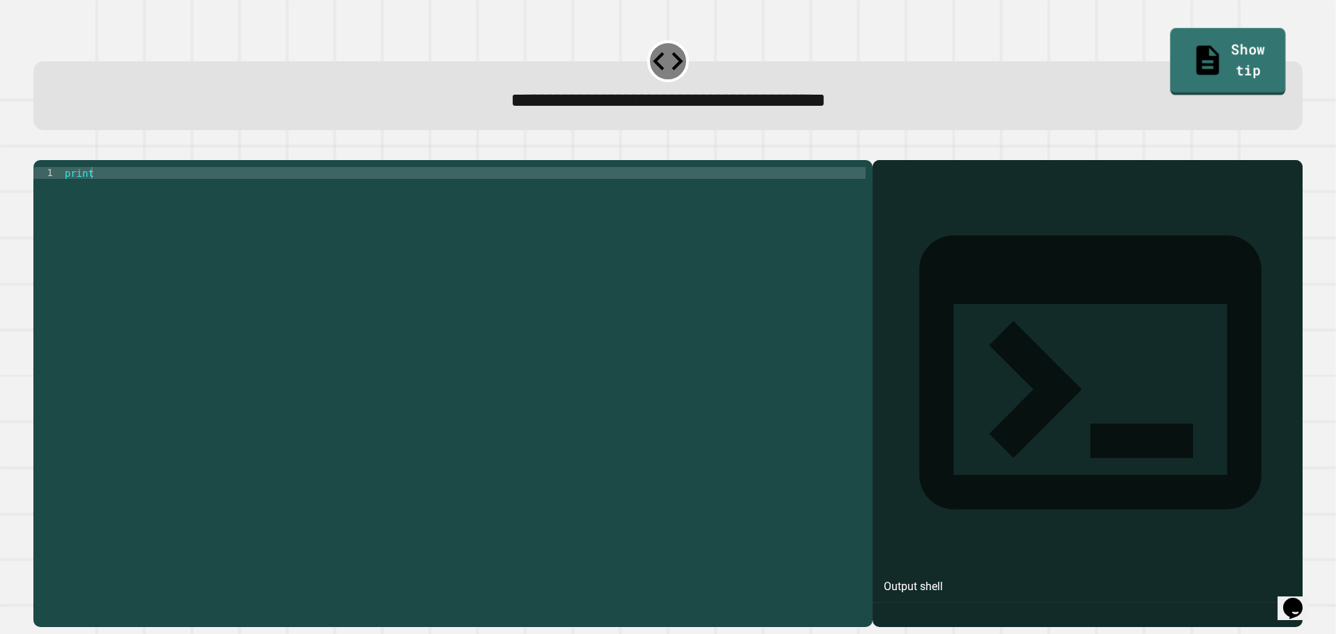
click at [1215, 46] on link "Show tip" at bounding box center [1229, 63] width 116 height 68
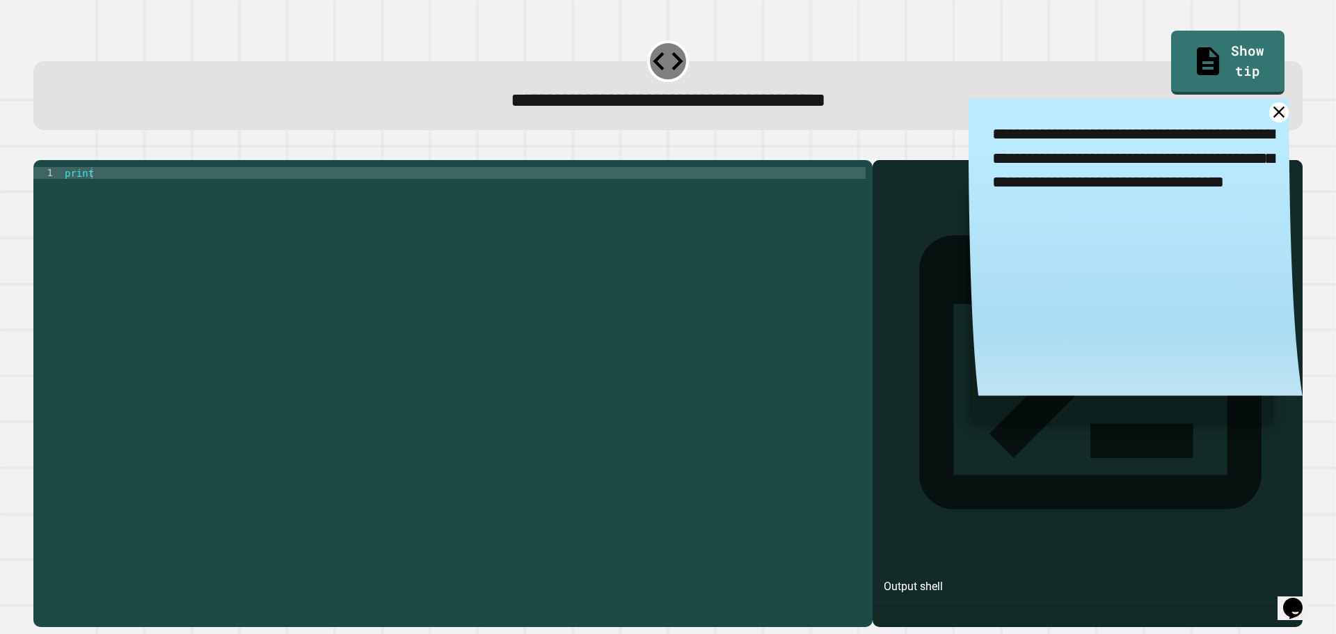
click at [137, 198] on div "print" at bounding box center [464, 380] width 804 height 426
drag, startPoint x: 170, startPoint y: 197, endPoint x: 40, endPoint y: 196, distance: 129.4
click at [40, 196] on div "**********" at bounding box center [449, 368] width 832 height 402
click at [40, 149] on icon "button" at bounding box center [40, 149] width 0 height 0
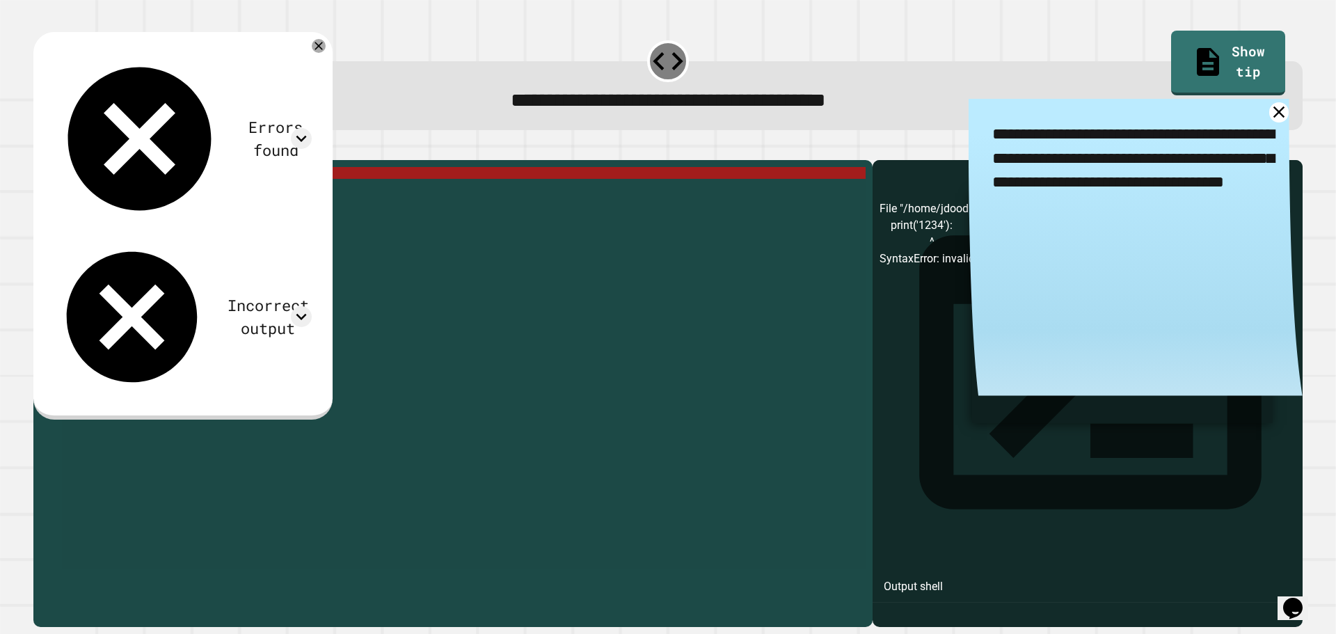
click at [143, 198] on div "print ( '1234' ) :" at bounding box center [464, 368] width 804 height 402
type textarea "**********"
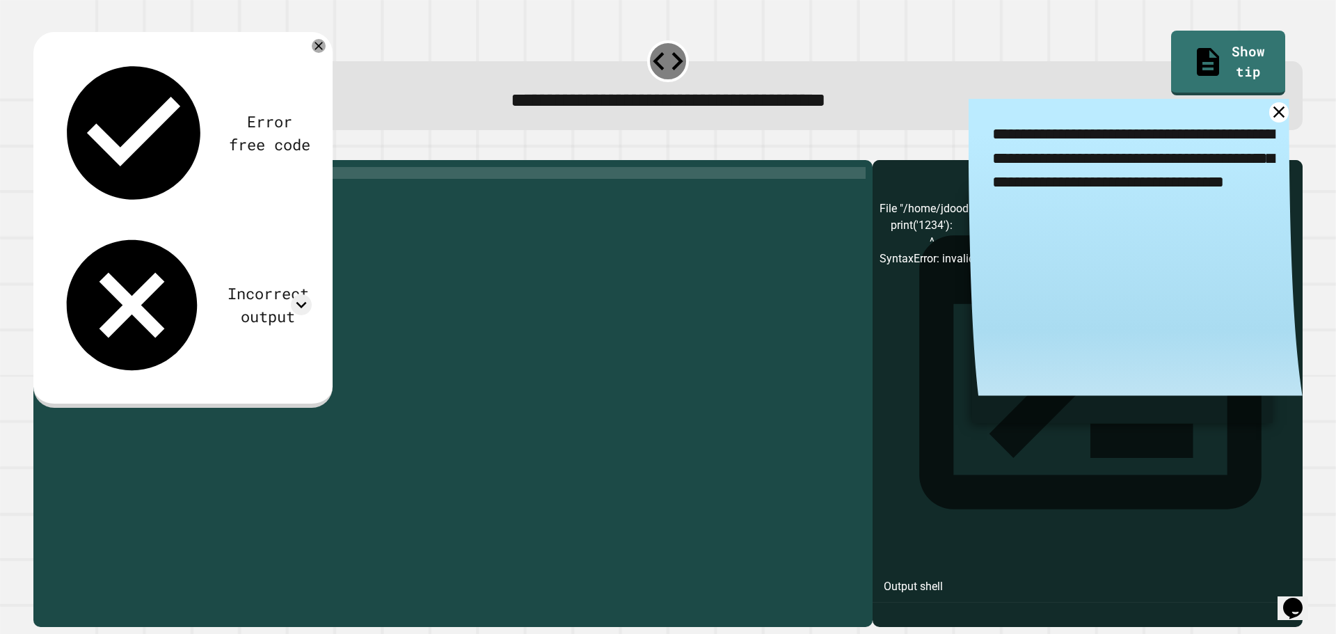
scroll to position [0, 0]
drag, startPoint x: 157, startPoint y: 193, endPoint x: 0, endPoint y: 139, distance: 166.4
click at [0, 139] on div "**********" at bounding box center [668, 317] width 1336 height 634
type textarea "**********"
click at [40, 149] on icon "button" at bounding box center [40, 149] width 0 height 0
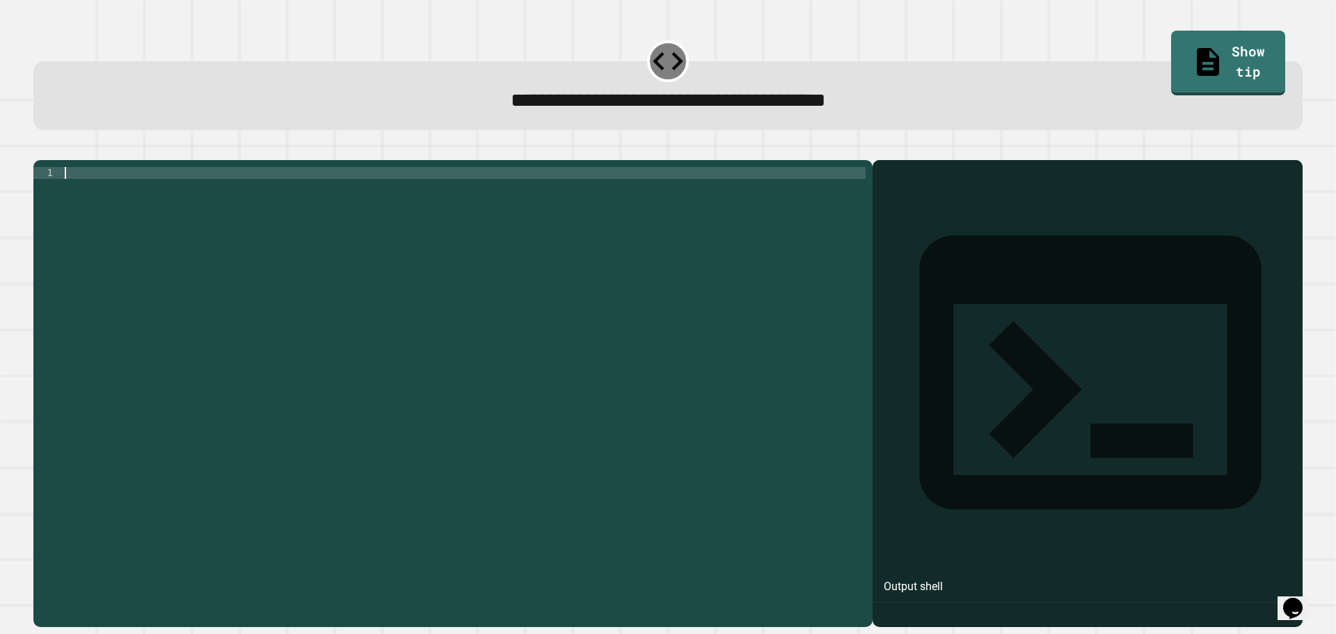
drag, startPoint x: 170, startPoint y: 193, endPoint x: 182, endPoint y: 188, distance: 13.7
click at [182, 188] on div at bounding box center [464, 380] width 804 height 426
paste textarea "**********"
type textarea "**********"
click at [40, 149] on button "button" at bounding box center [40, 149] width 0 height 0
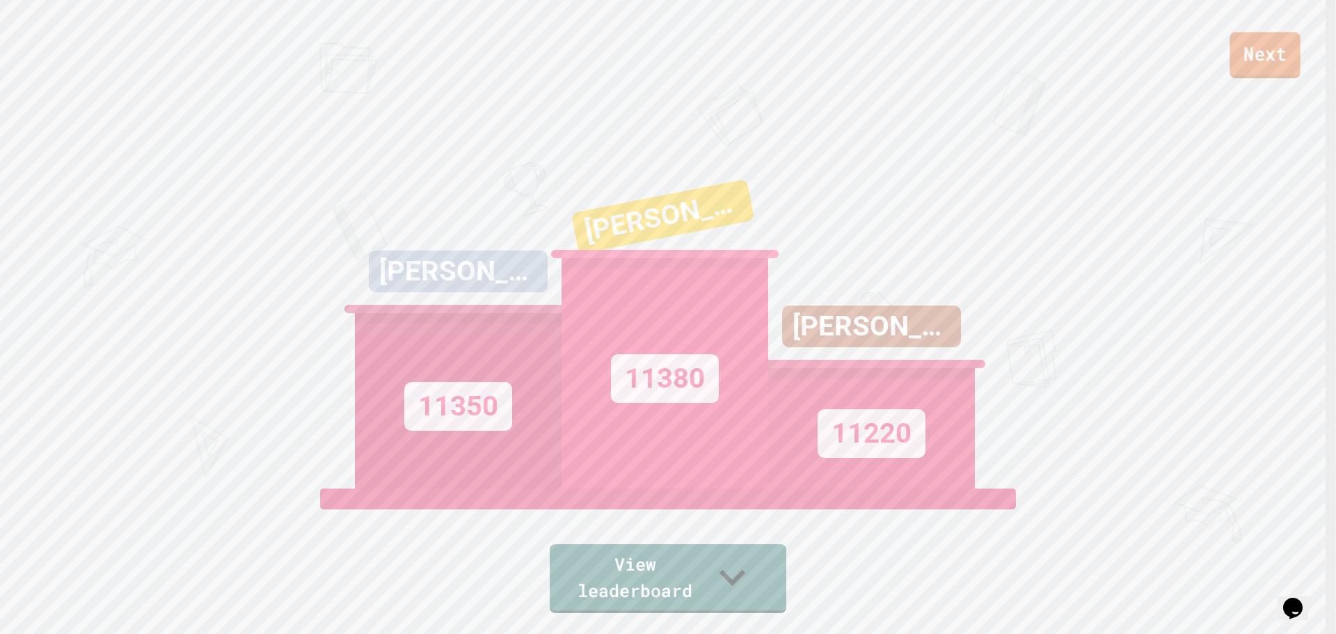
click at [1298, 70] on link "Next" at bounding box center [1265, 55] width 71 height 46
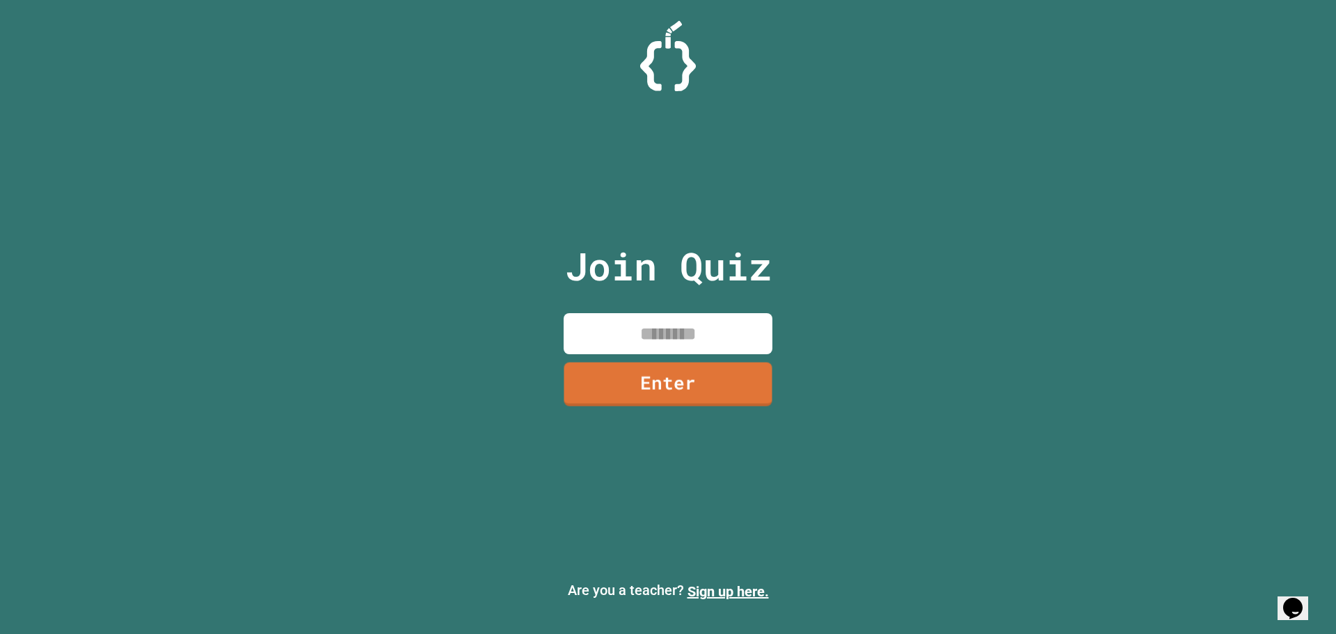
click at [671, 329] on input at bounding box center [668, 333] width 209 height 41
type input "********"
click at [736, 384] on link "Enter" at bounding box center [667, 382] width 189 height 46
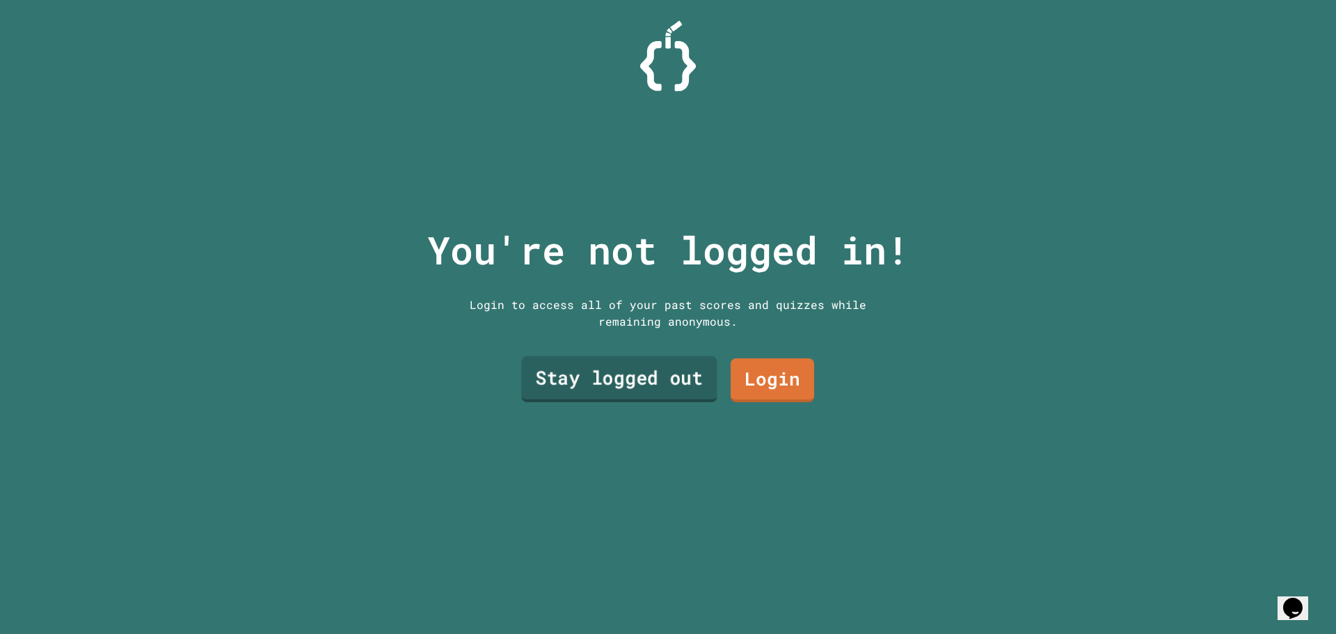
click at [633, 379] on link "Stay logged out" at bounding box center [619, 379] width 196 height 46
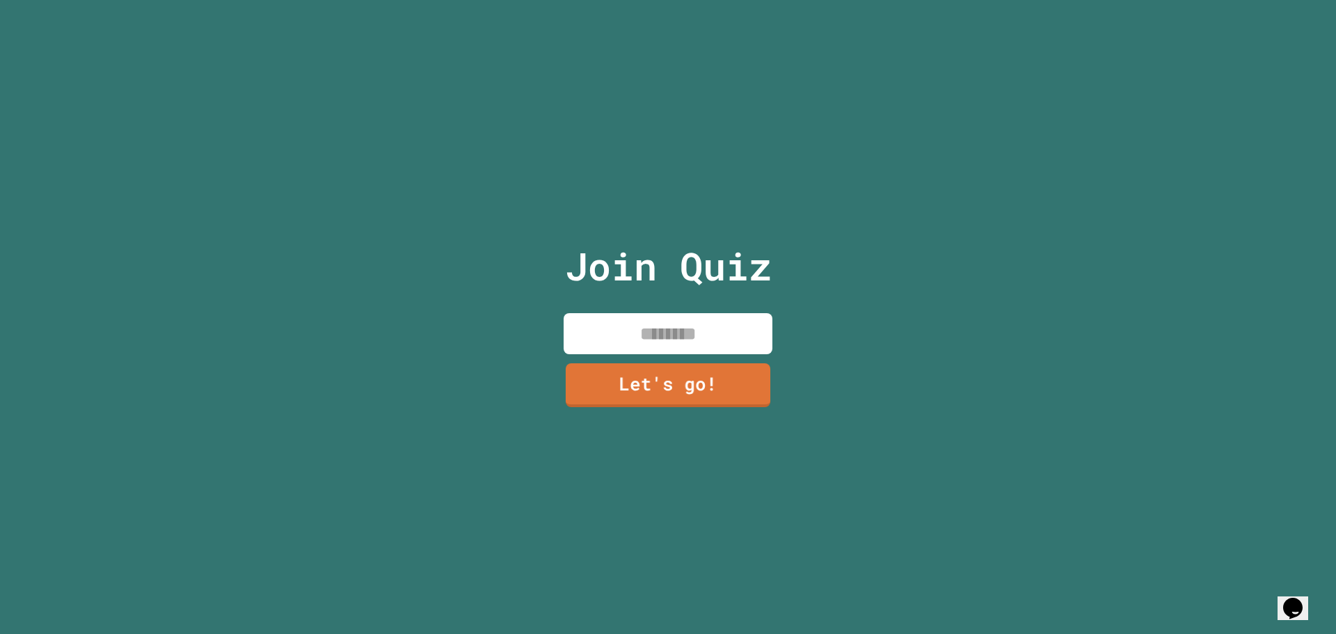
click at [658, 341] on input at bounding box center [668, 333] width 209 height 41
type input "******"
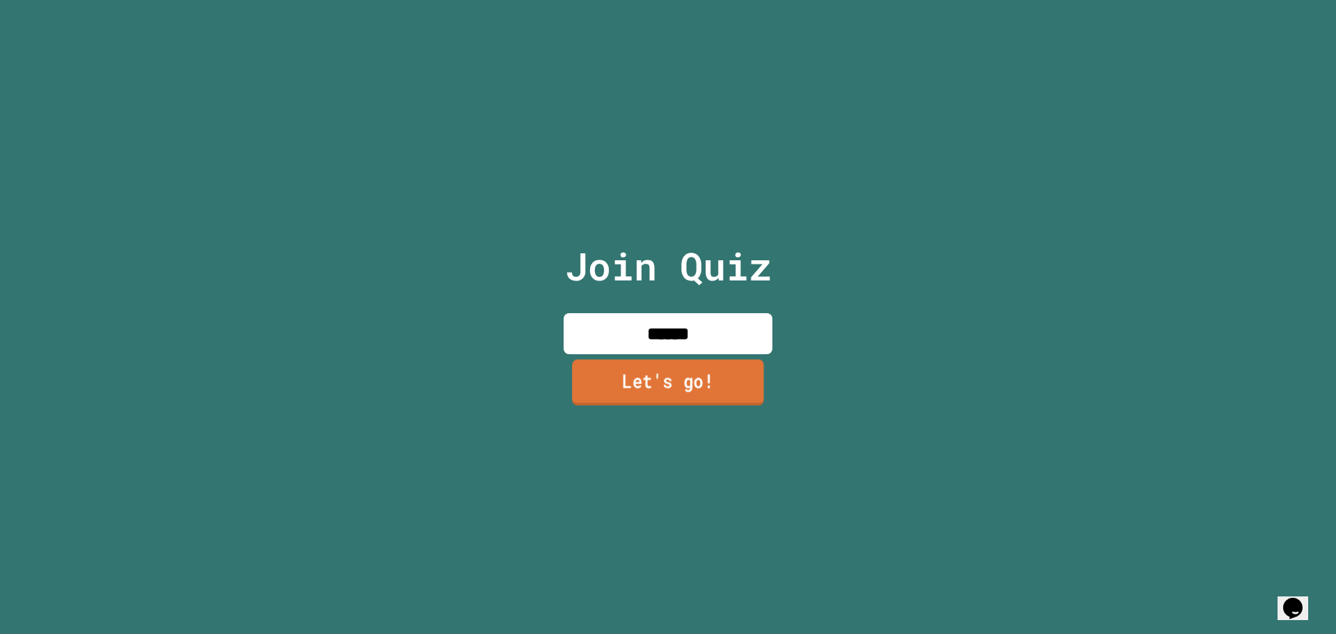
click at [666, 376] on link "Let's go!" at bounding box center [668, 382] width 192 height 46
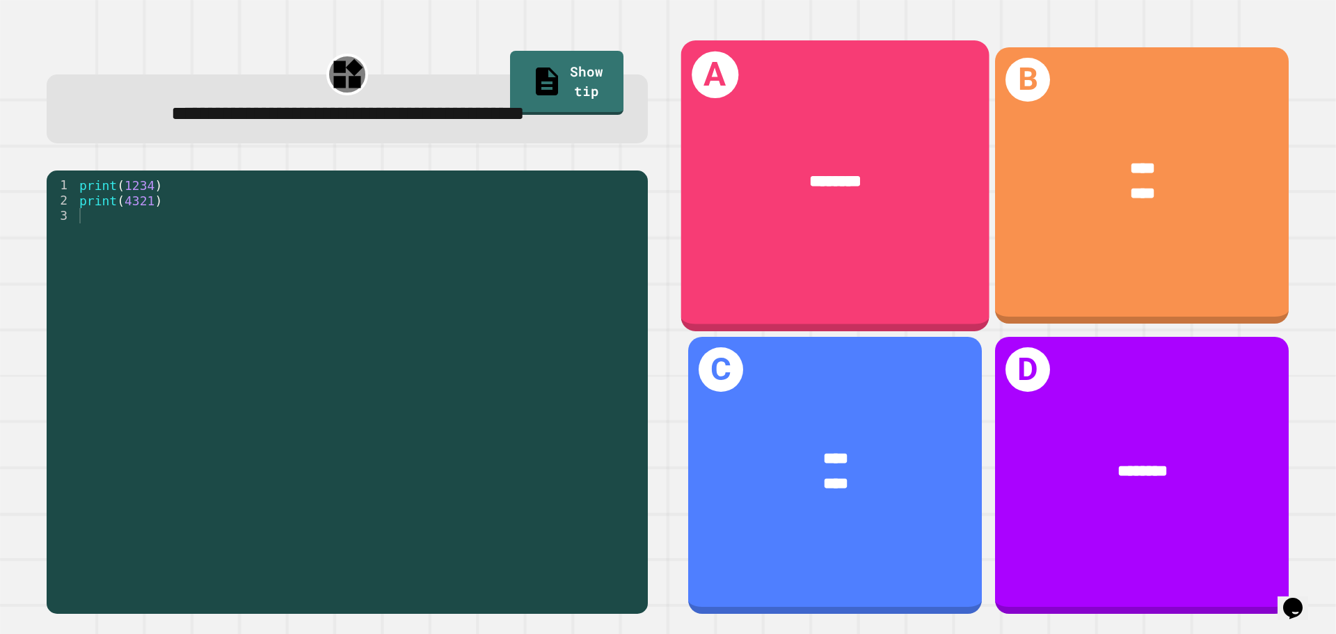
click at [908, 230] on div "A ********" at bounding box center [835, 185] width 308 height 290
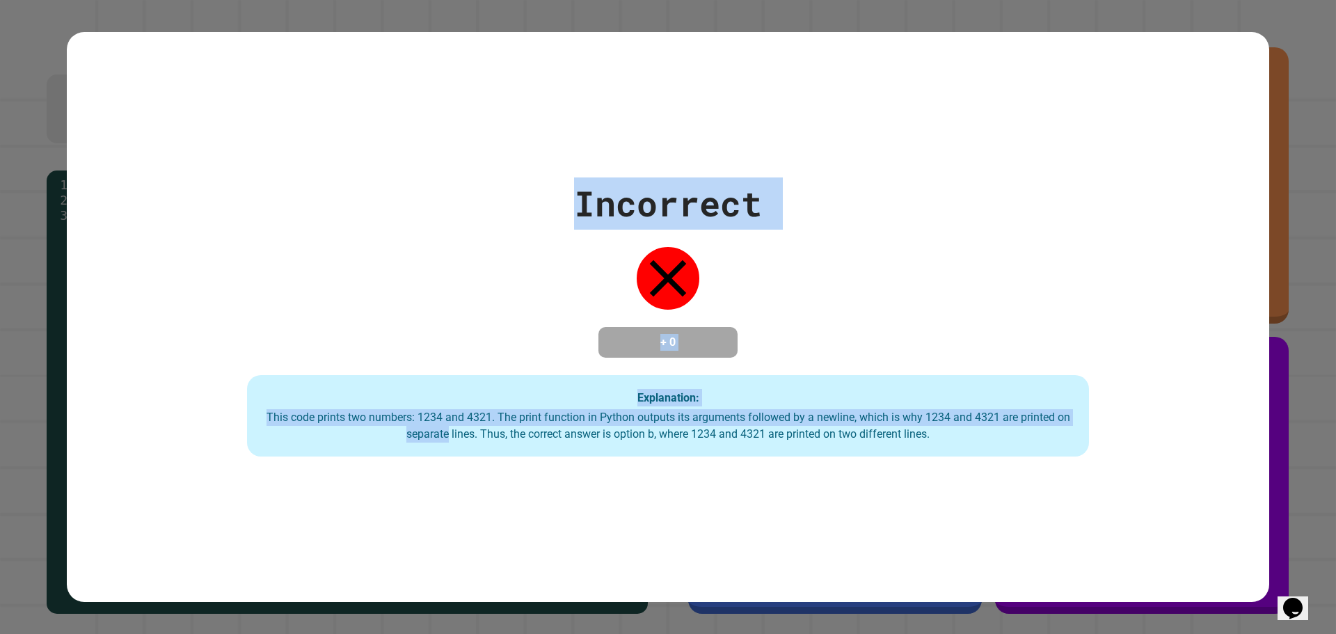
drag, startPoint x: 441, startPoint y: 513, endPoint x: 705, endPoint y: 664, distance: 303.9
click at [705, 633] on html "**********" at bounding box center [668, 317] width 1336 height 634
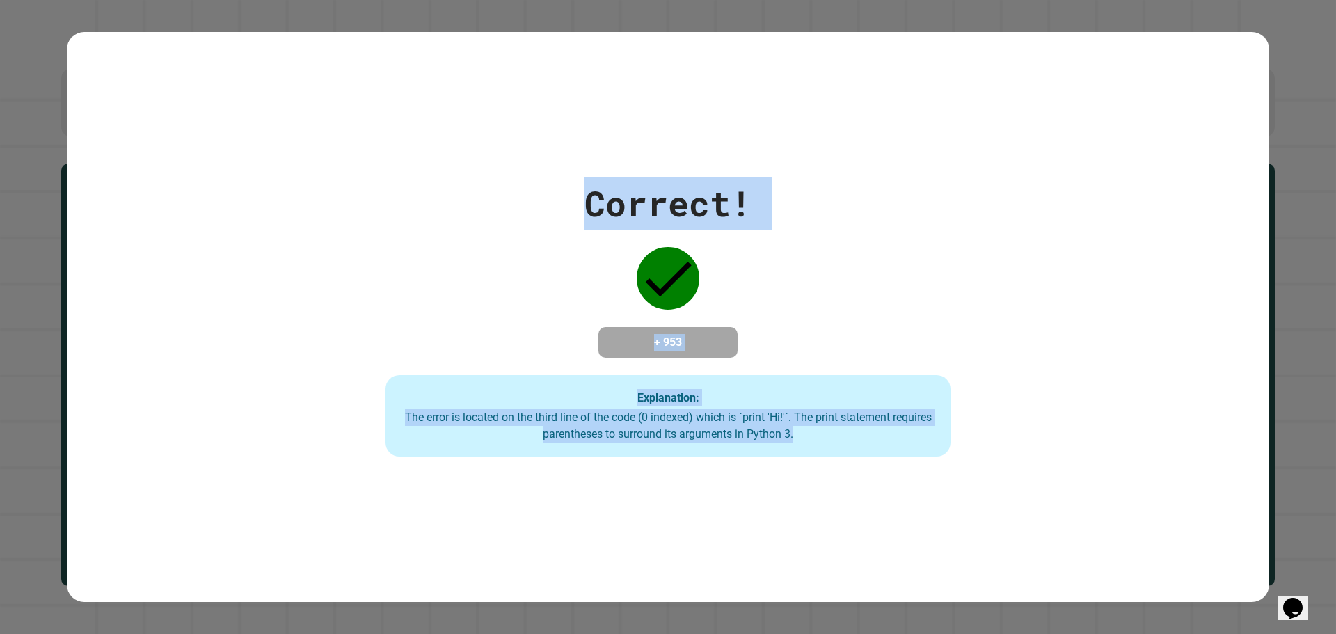
drag, startPoint x: 553, startPoint y: 283, endPoint x: 1142, endPoint y: 556, distance: 649.2
click at [1143, 556] on div "Correct! + 953 Explanation: The error is located on the third line of the code …" at bounding box center [668, 317] width 1203 height 571
click at [1116, 376] on div "Correct! + 953 Explanation: The error is located on the third line of the code …" at bounding box center [668, 317] width 1203 height 280
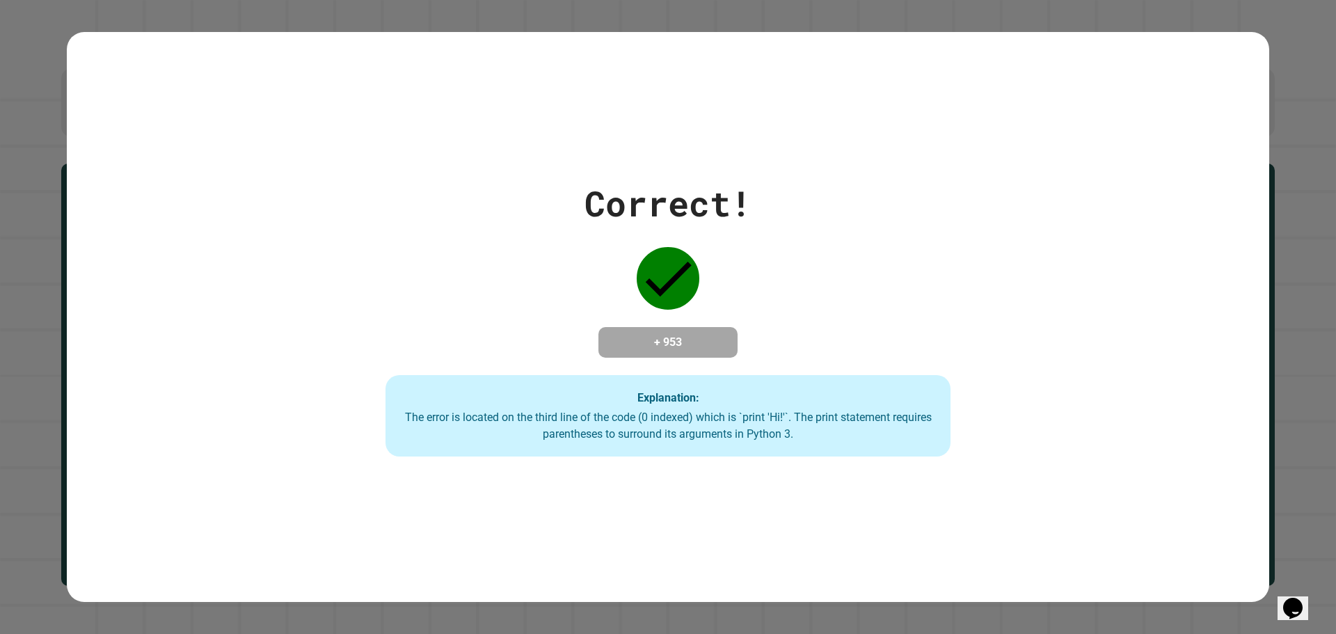
click at [1116, 376] on div "Correct! + 953 Explanation: The error is located on the third line of the code …" at bounding box center [668, 317] width 1203 height 280
click at [1099, 376] on div "Correct! + 953 Explanation: The error is located on the third line of the code …" at bounding box center [668, 317] width 1203 height 280
click at [1083, 379] on div "Correct! + 953 Explanation: The error is located on the third line of the code …" at bounding box center [668, 317] width 1203 height 280
click at [1081, 379] on div "Correct! + 953 Explanation: The error is located on the third line of the code …" at bounding box center [668, 317] width 1203 height 280
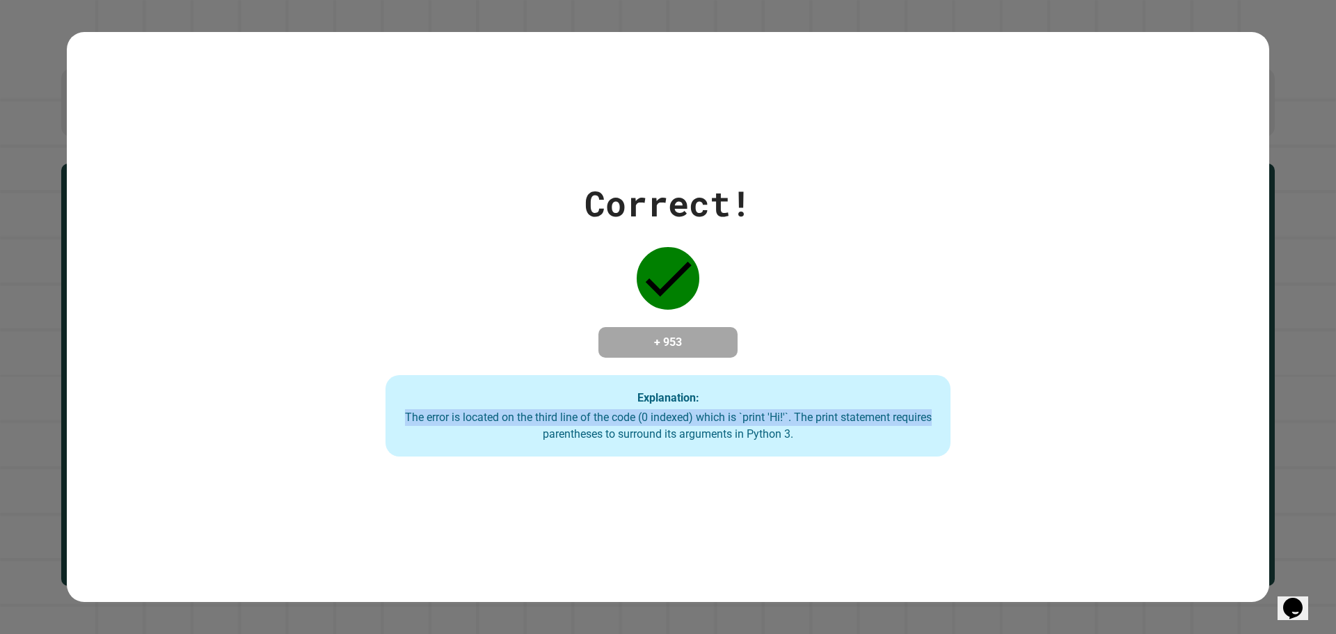
drag, startPoint x: 1081, startPoint y: 379, endPoint x: 1053, endPoint y: 409, distance: 41.3
click at [1053, 409] on div "Correct! + 953 Explanation: The error is located on the third line of the code …" at bounding box center [668, 317] width 1203 height 280
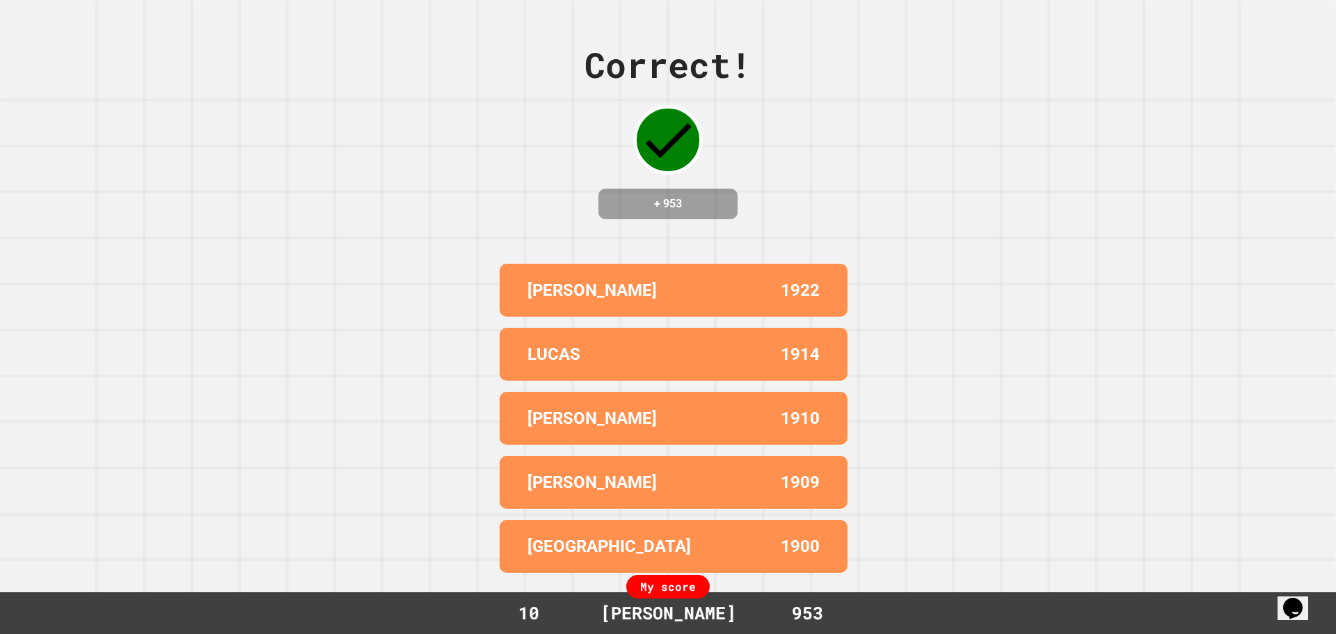
click at [943, 354] on div "Correct! + 953 [PERSON_NAME] 1922 [PERSON_NAME] 1914 [PERSON_NAME] 1910 [PERSON…" at bounding box center [668, 317] width 1336 height 634
drag, startPoint x: 1047, startPoint y: 407, endPoint x: 754, endPoint y: 362, distance: 296.5
click at [752, 362] on div "Correct! + 953 [PERSON_NAME] 1922 [PERSON_NAME] 1914 [PERSON_NAME] 1910 [PERSON…" at bounding box center [668, 317] width 1336 height 634
drag, startPoint x: 1063, startPoint y: 391, endPoint x: 1067, endPoint y: 421, distance: 30.2
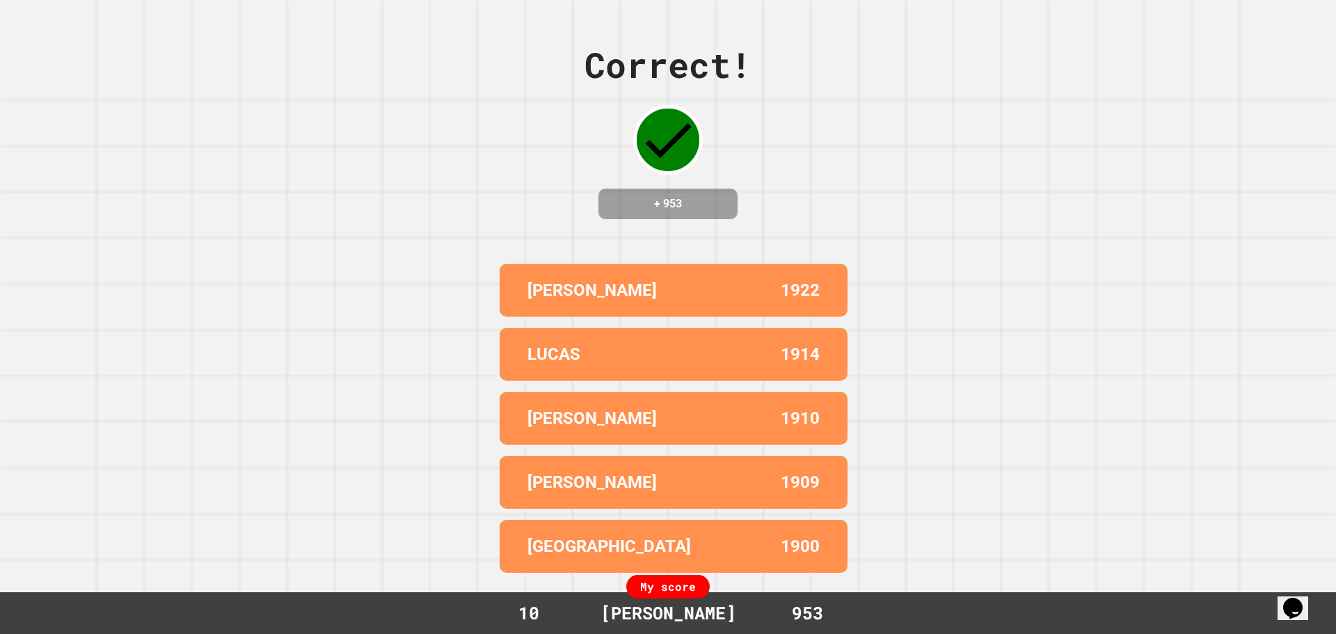
click at [1067, 421] on div "Correct! + 953 [PERSON_NAME] 1922 [PERSON_NAME] 1914 [PERSON_NAME] 1910 [PERSON…" at bounding box center [668, 317] width 1336 height 634
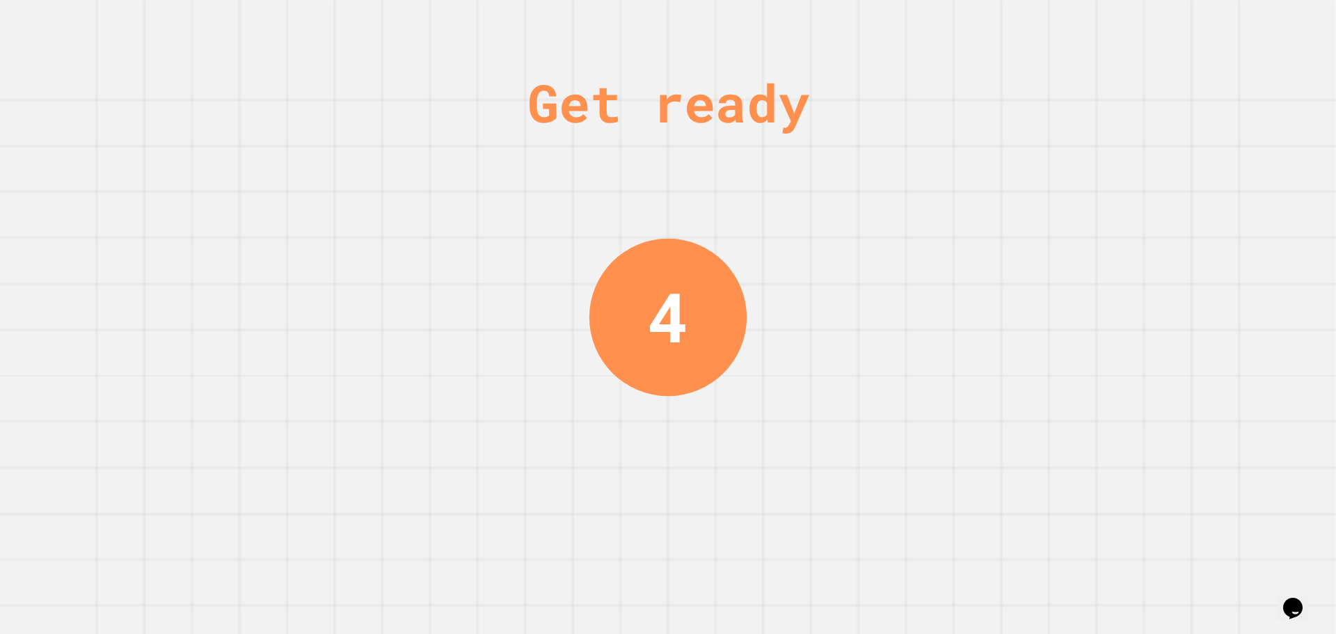
click at [1069, 421] on div "Get ready 4" at bounding box center [668, 317] width 1336 height 634
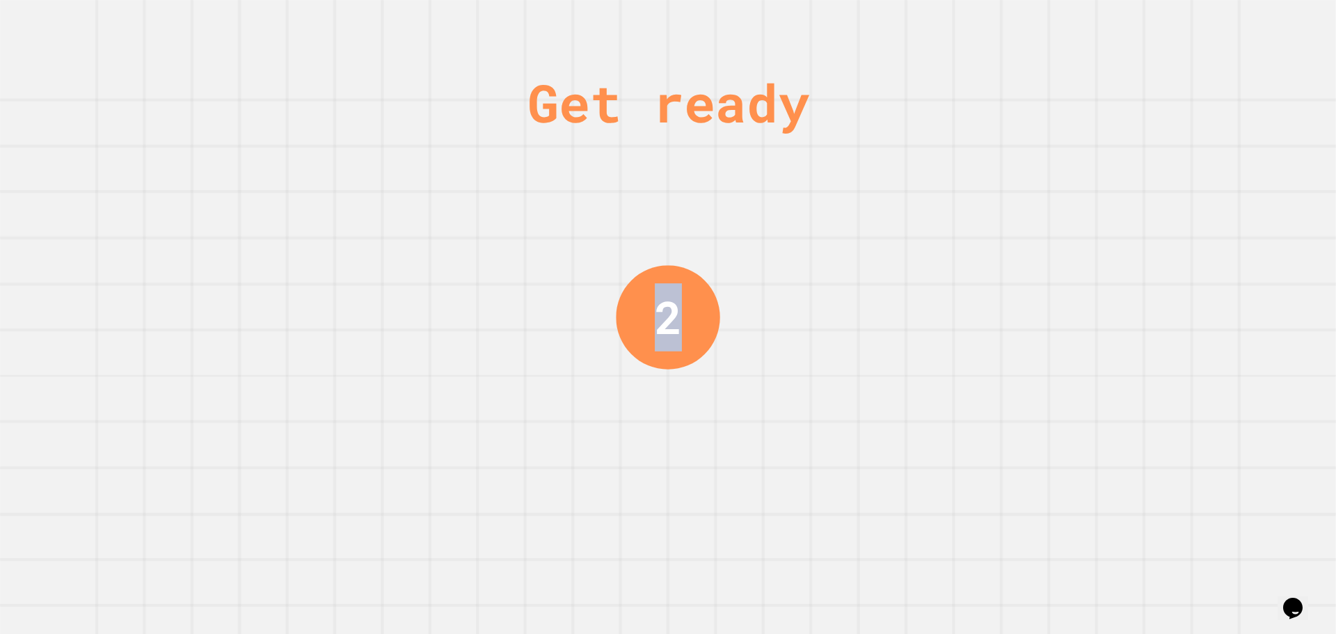
drag, startPoint x: 892, startPoint y: 570, endPoint x: 867, endPoint y: 177, distance: 393.3
click at [867, 177] on div "Get ready 2" at bounding box center [668, 317] width 1336 height 634
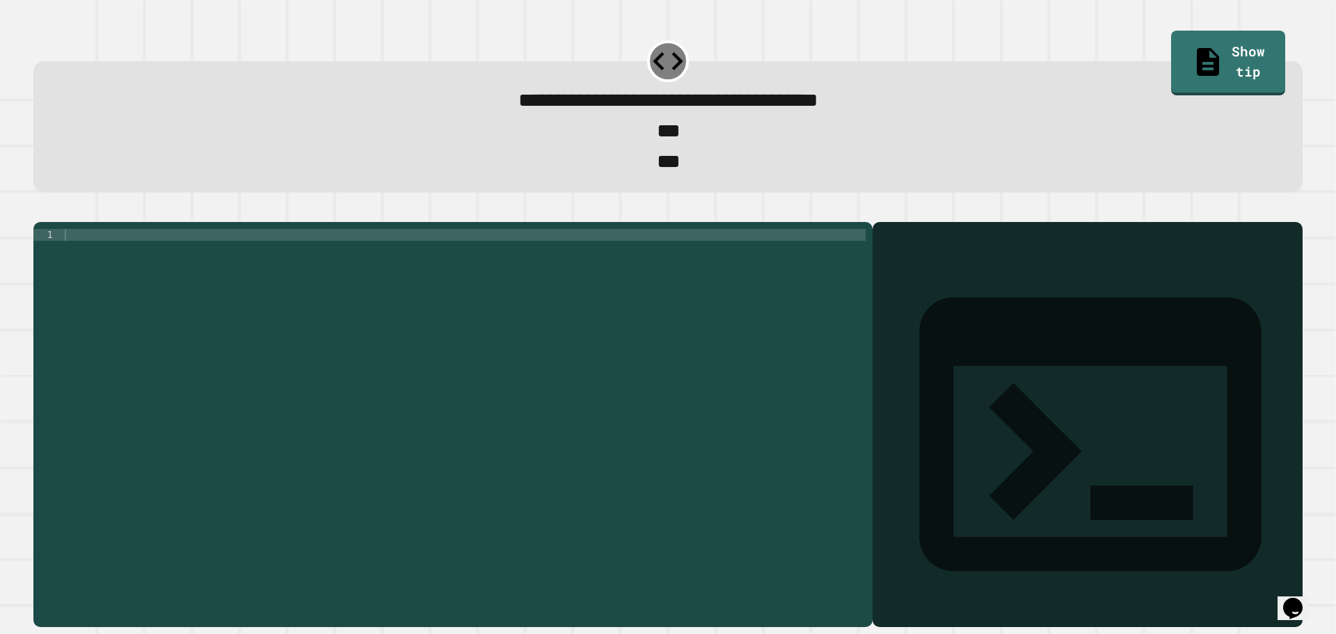
drag, startPoint x: 867, startPoint y: 177, endPoint x: 858, endPoint y: 180, distance: 9.3
click at [858, 180] on div "**********" at bounding box center [668, 317] width 1336 height 634
click at [615, 259] on div "1 XXXXXXXXXXXXXXXXXXXXXXXXXXXXXXXXXXXXXXXXXXXXXXXXXXXXXXXXXXXXXXXXXXXXXXXXXXXXX…" at bounding box center [667, 416] width 1269 height 422
click at [615, 259] on div at bounding box center [464, 406] width 804 height 355
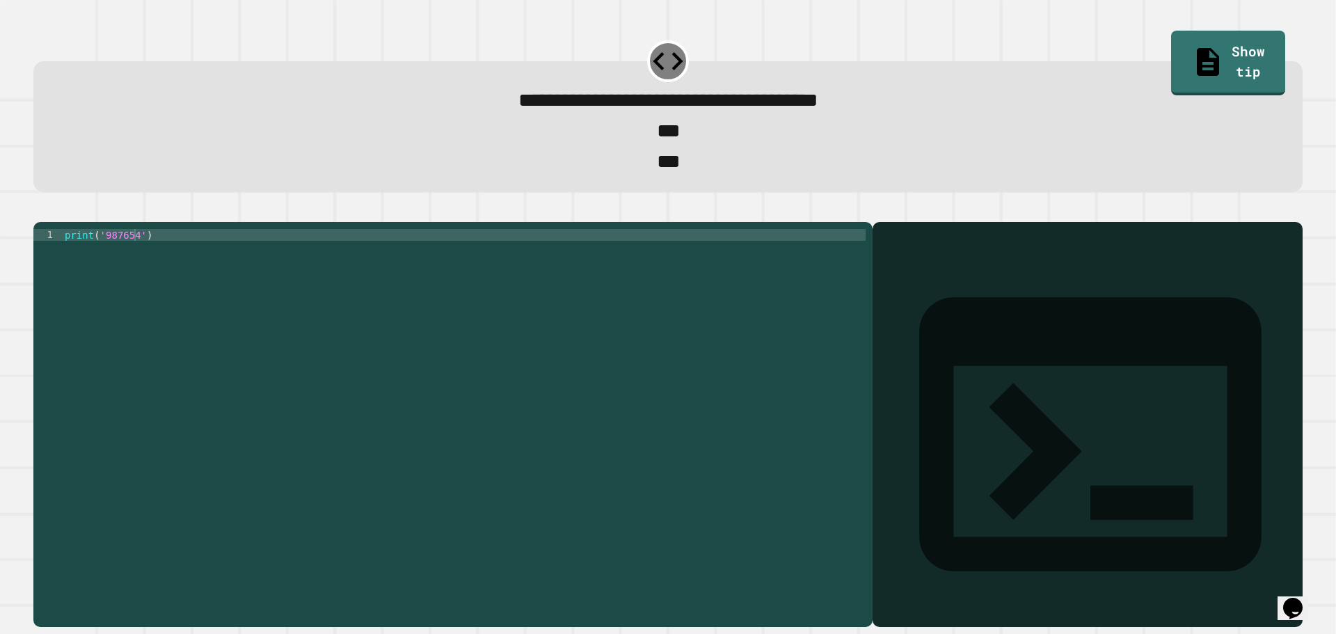
click at [40, 210] on icon "button" at bounding box center [40, 210] width 0 height 0
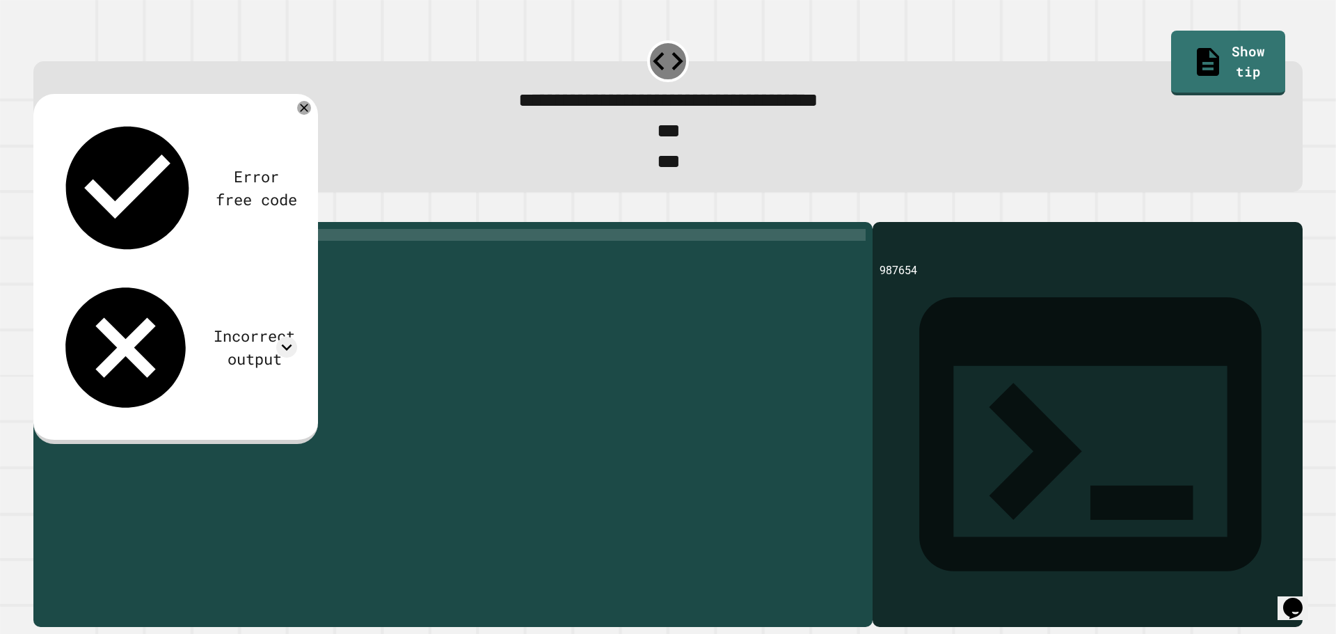
click at [117, 264] on div "print ( '987654' )" at bounding box center [464, 406] width 804 height 355
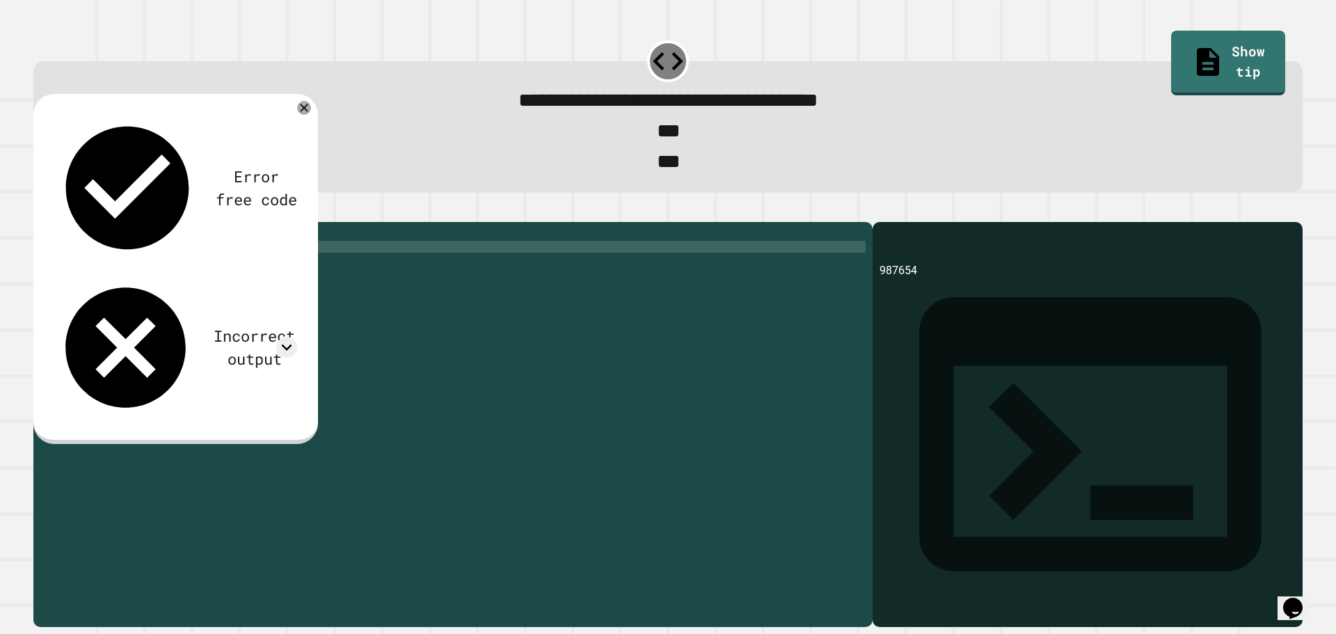
scroll to position [0, 1]
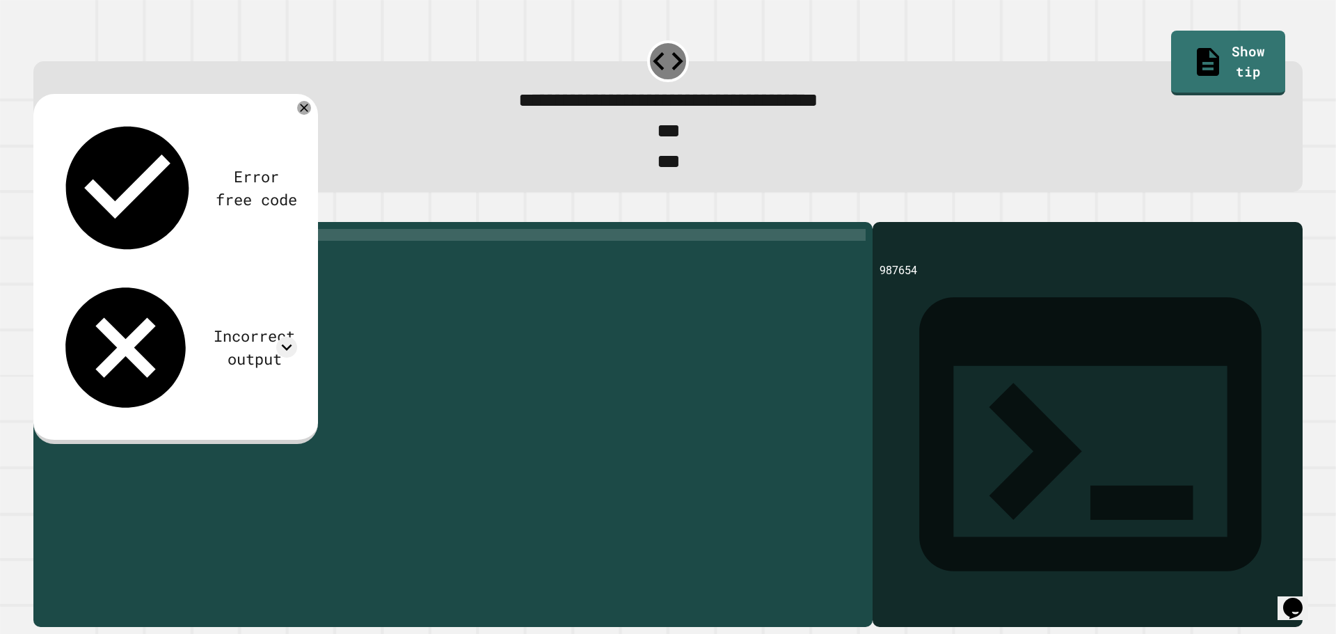
click at [120, 261] on div "print ( '987 print ( '654' )" at bounding box center [464, 406] width 804 height 355
type textarea "**********"
click at [40, 210] on icon "button" at bounding box center [40, 210] width 0 height 0
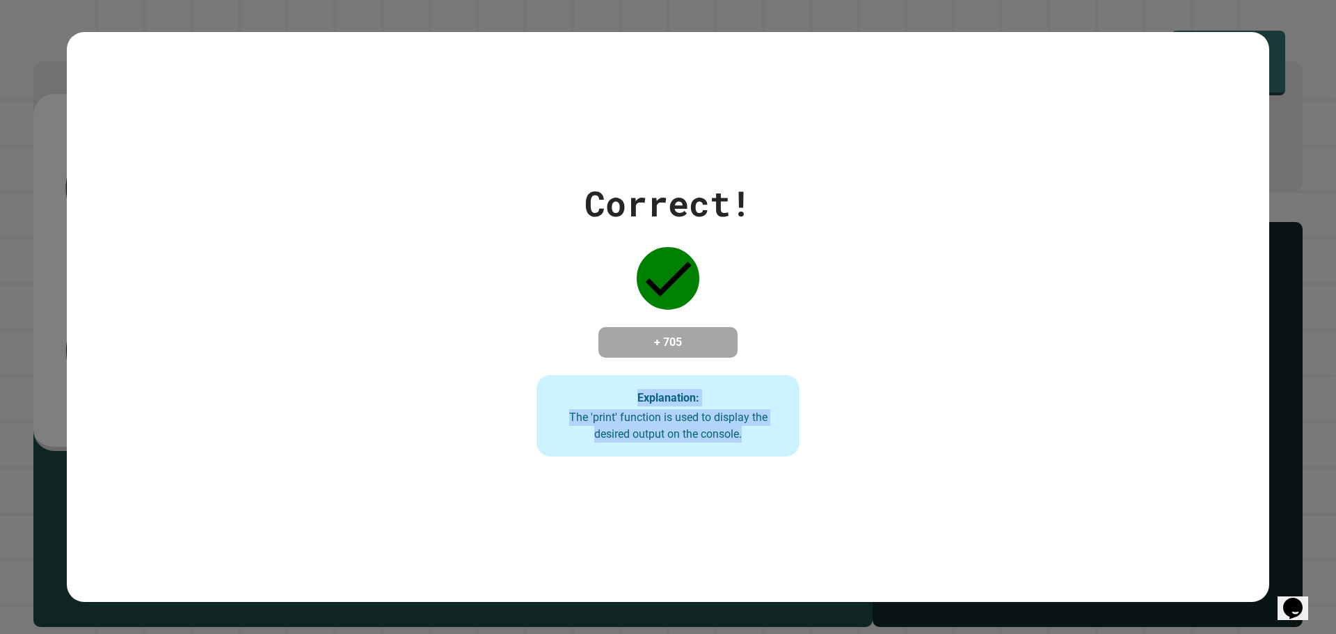
drag, startPoint x: 522, startPoint y: 393, endPoint x: 1002, endPoint y: 544, distance: 503.4
click at [981, 560] on div "Correct! + 705 Explanation: The 'print' function is used to display the desired…" at bounding box center [668, 317] width 1203 height 571
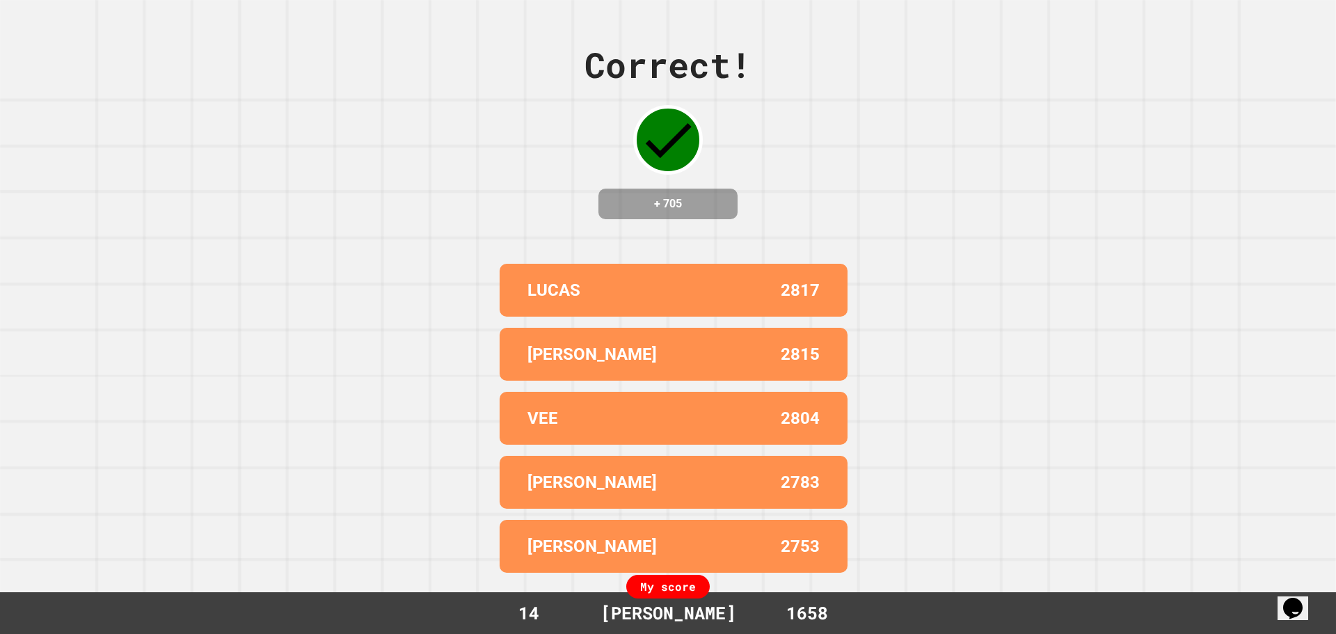
drag, startPoint x: 959, startPoint y: 180, endPoint x: 981, endPoint y: 161, distance: 28.2
click at [981, 161] on div "Correct! + 705 [PERSON_NAME] 2817 [PERSON_NAME] 2815 VEE 2804 [PERSON_NAME] 278…" at bounding box center [668, 317] width 1336 height 634
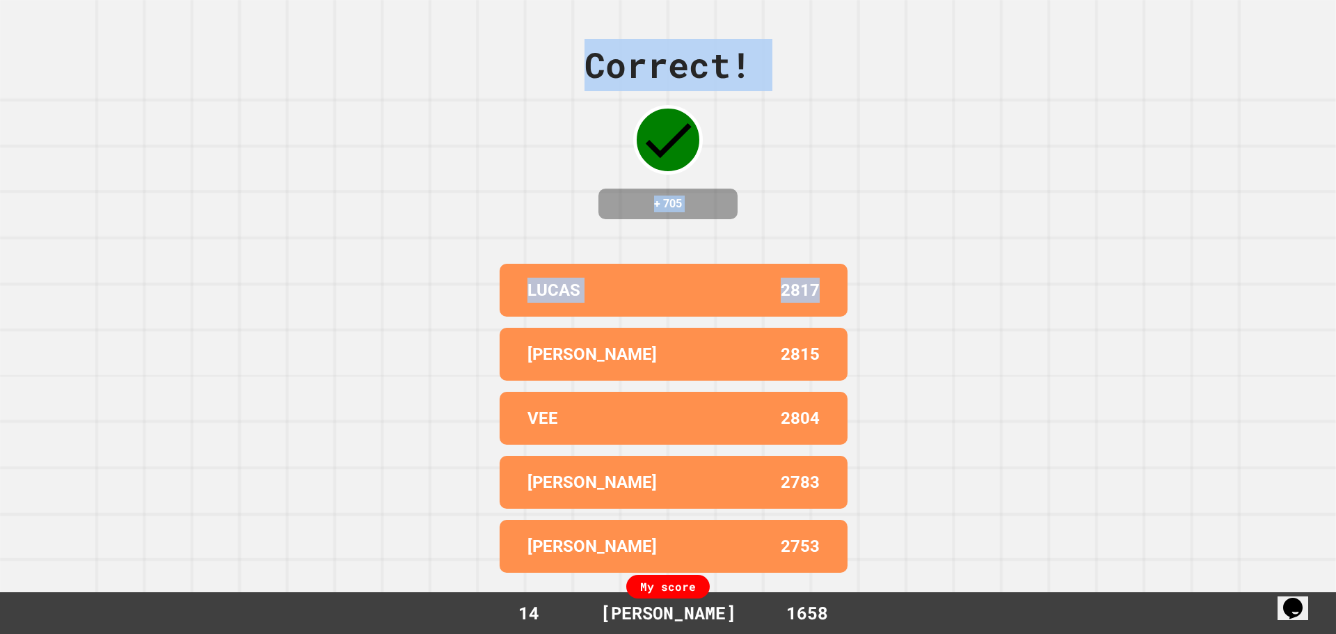
drag, startPoint x: 981, startPoint y: 161, endPoint x: 516, endPoint y: 120, distance: 466.7
click at [514, 122] on div "Correct! + 705 [PERSON_NAME] 2817 [PERSON_NAME] 2815 VEE 2804 [PERSON_NAME] 278…" at bounding box center [668, 317] width 1336 height 634
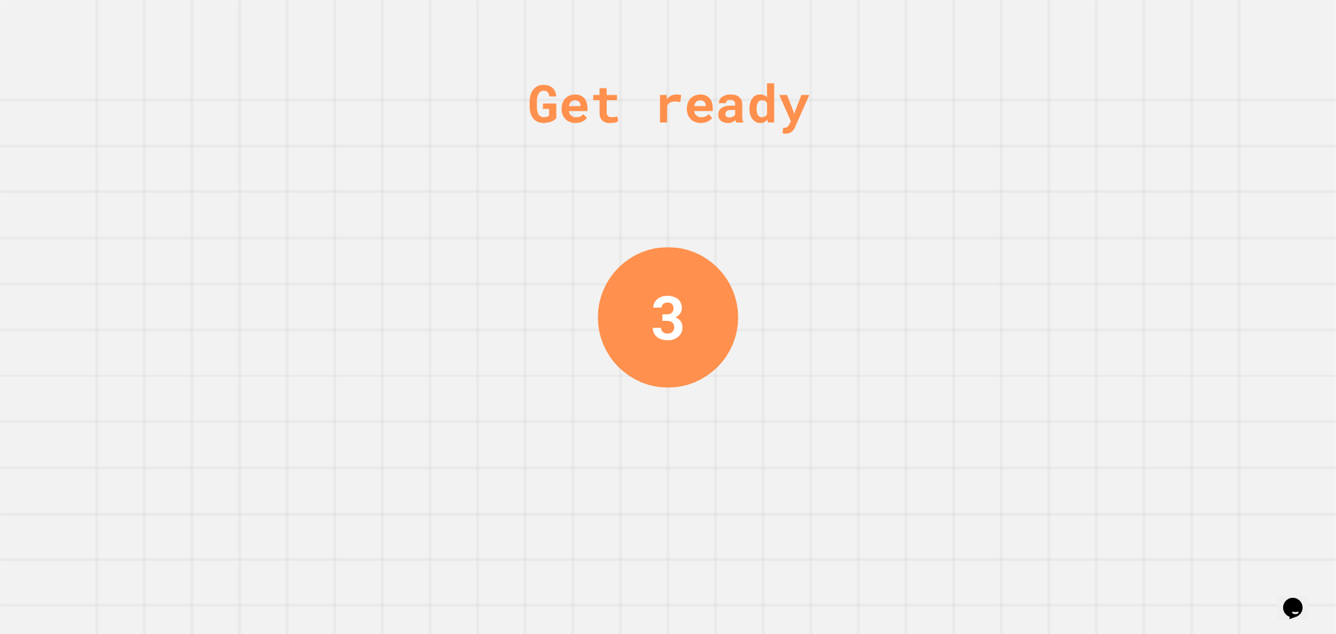
click at [742, 340] on div "Get ready 3" at bounding box center [668, 317] width 1336 height 634
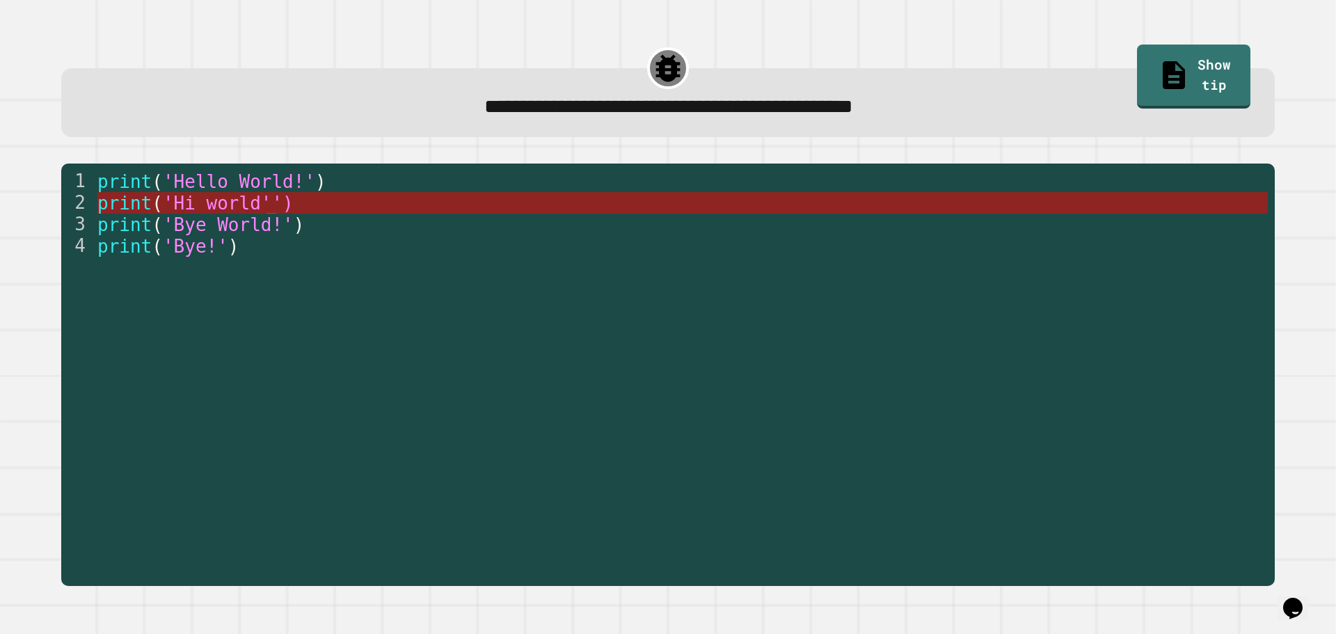
click at [266, 198] on span "'Hi world'')" at bounding box center [228, 203] width 131 height 21
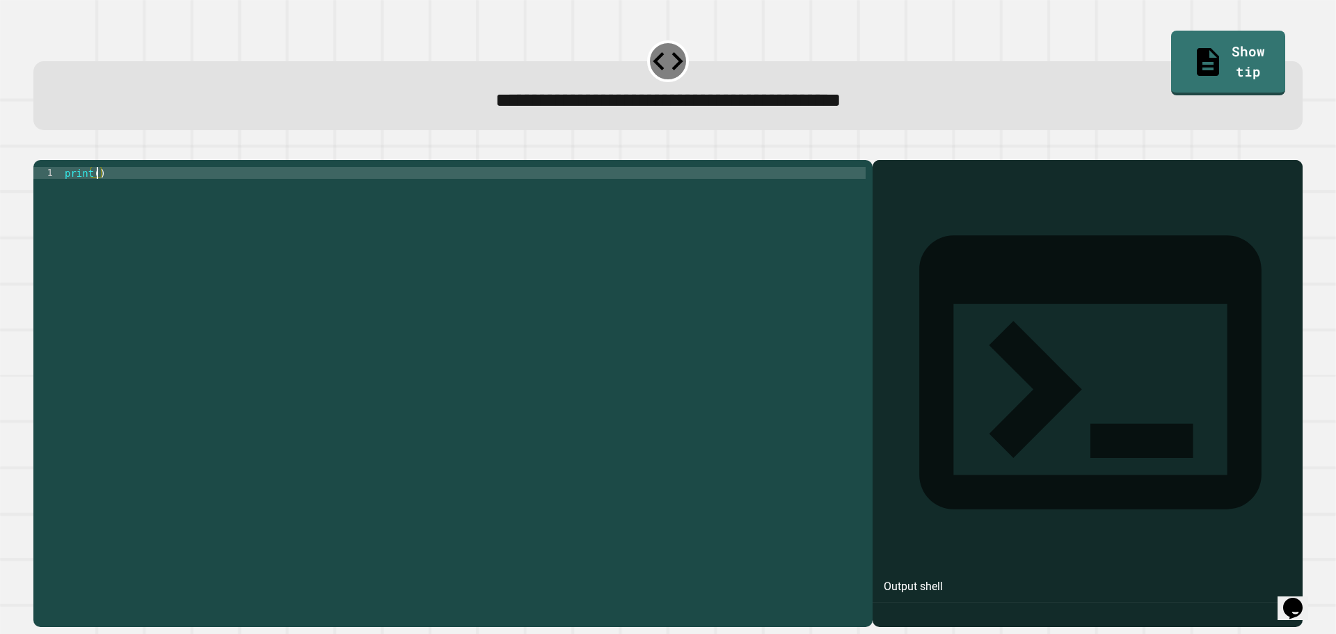
click at [95, 196] on div "print ( )" at bounding box center [464, 380] width 804 height 426
click at [106, 193] on div "print ( '2' )" at bounding box center [464, 380] width 804 height 426
type textarea "**********"
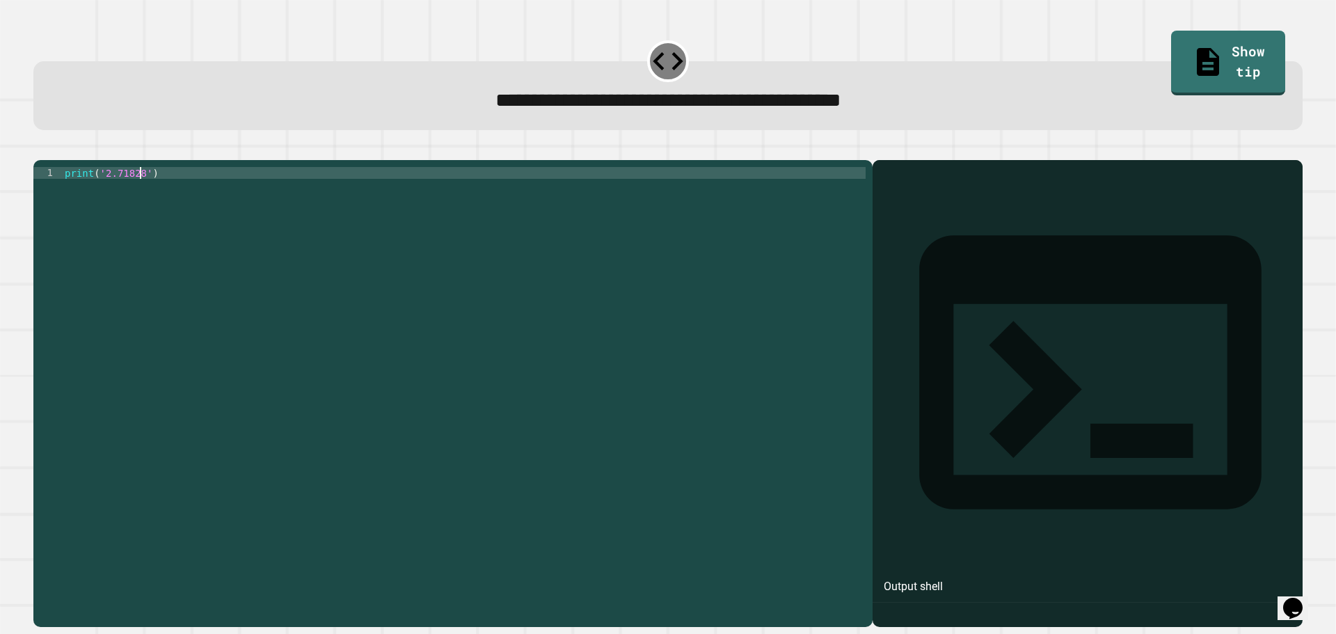
click at [40, 149] on button "button" at bounding box center [40, 149] width 0 height 0
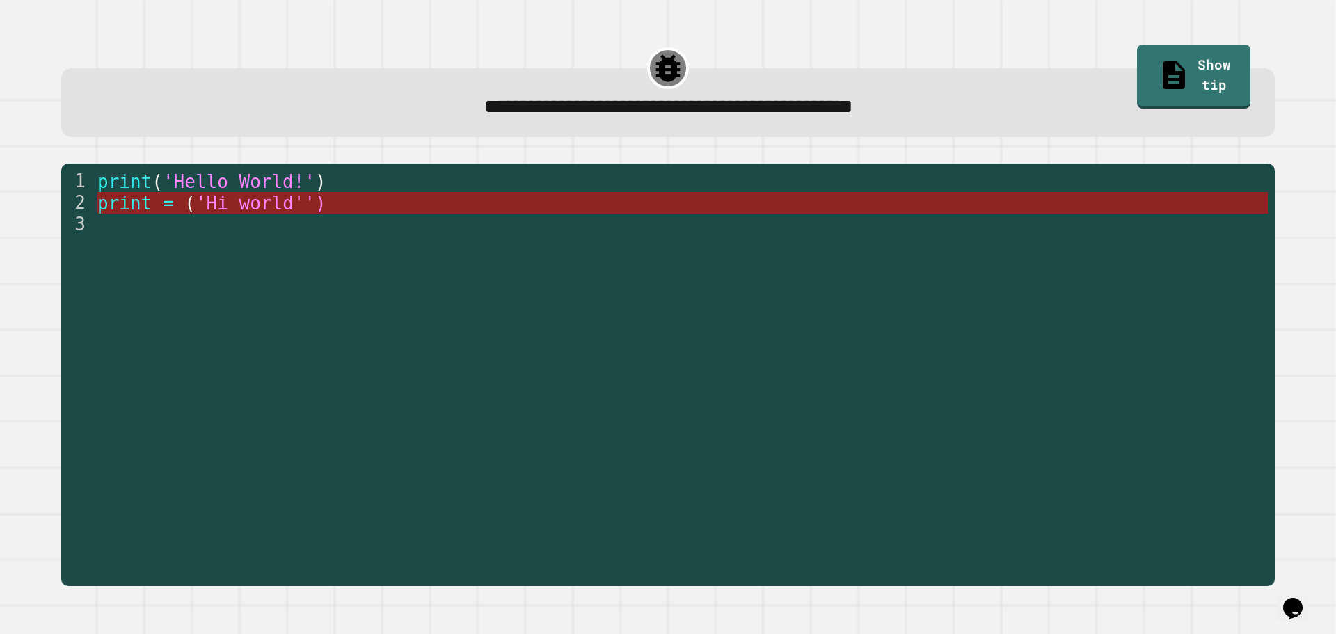
click at [291, 196] on span "'Hi world'')" at bounding box center [260, 203] width 131 height 21
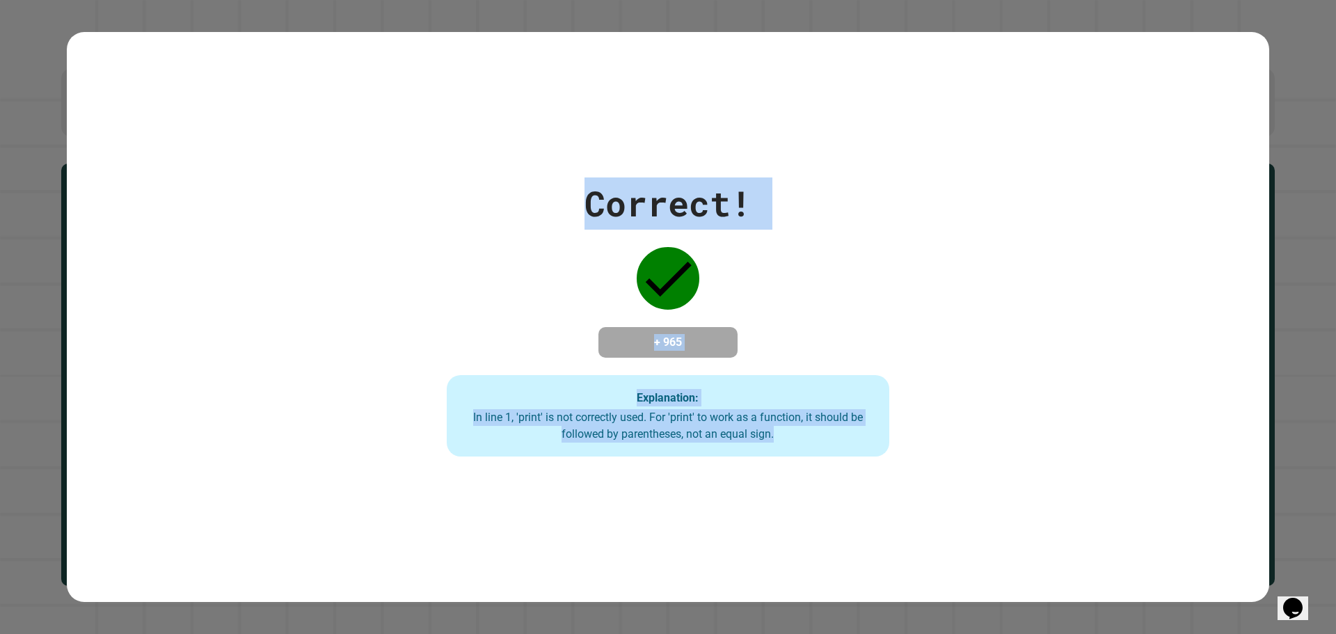
drag, startPoint x: 489, startPoint y: 212, endPoint x: 998, endPoint y: 466, distance: 568.9
click at [997, 466] on div "Correct! + 965 Explanation: In line 1, 'print' is not correctly used. For 'prin…" at bounding box center [668, 317] width 1203 height 571
click at [1015, 200] on div "Correct! + 965 Explanation: In line 1, 'print' is not correctly used. For 'prin…" at bounding box center [668, 317] width 1203 height 280
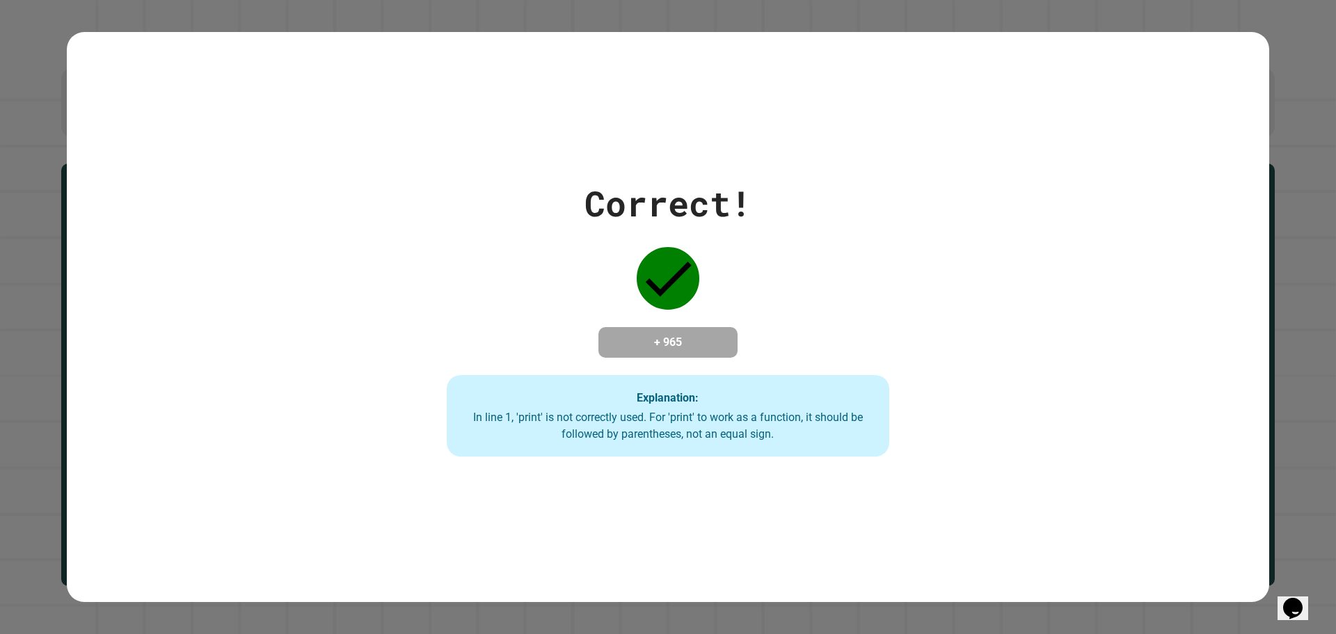
drag, startPoint x: 1015, startPoint y: 200, endPoint x: 1049, endPoint y: 392, distance: 195.1
click at [1049, 392] on div "Correct! + 965 Explanation: In line 1, 'print' is not correctly used. For 'prin…" at bounding box center [668, 317] width 1203 height 280
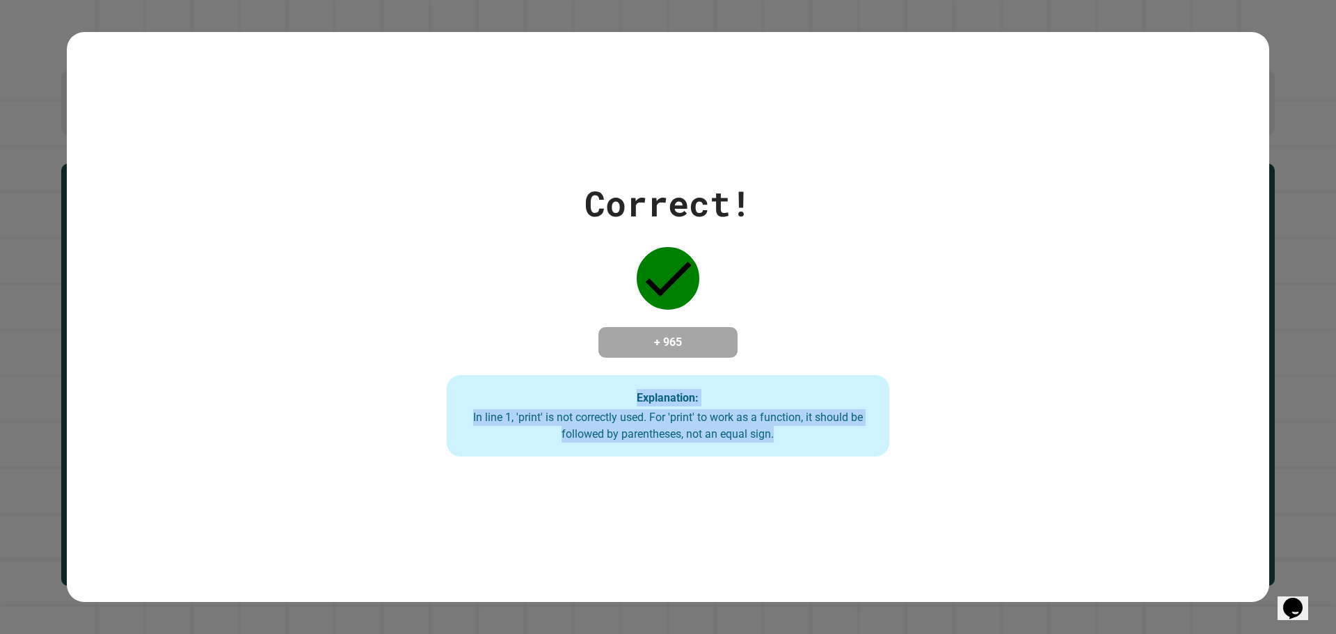
drag, startPoint x: 517, startPoint y: 395, endPoint x: 1065, endPoint y: 577, distance: 577.7
click at [1068, 594] on div "Correct! + 965 Explanation: In line 1, 'print' is not correctly used. For 'prin…" at bounding box center [668, 317] width 1336 height 634
click at [804, 403] on div "Explanation: In line 1, 'print' is not correctly used. For 'print' to work as a…" at bounding box center [668, 416] width 443 height 82
click at [755, 424] on div "In line 1, 'print' is not correctly used. For 'print' to work as a function, it…" at bounding box center [668, 425] width 415 height 33
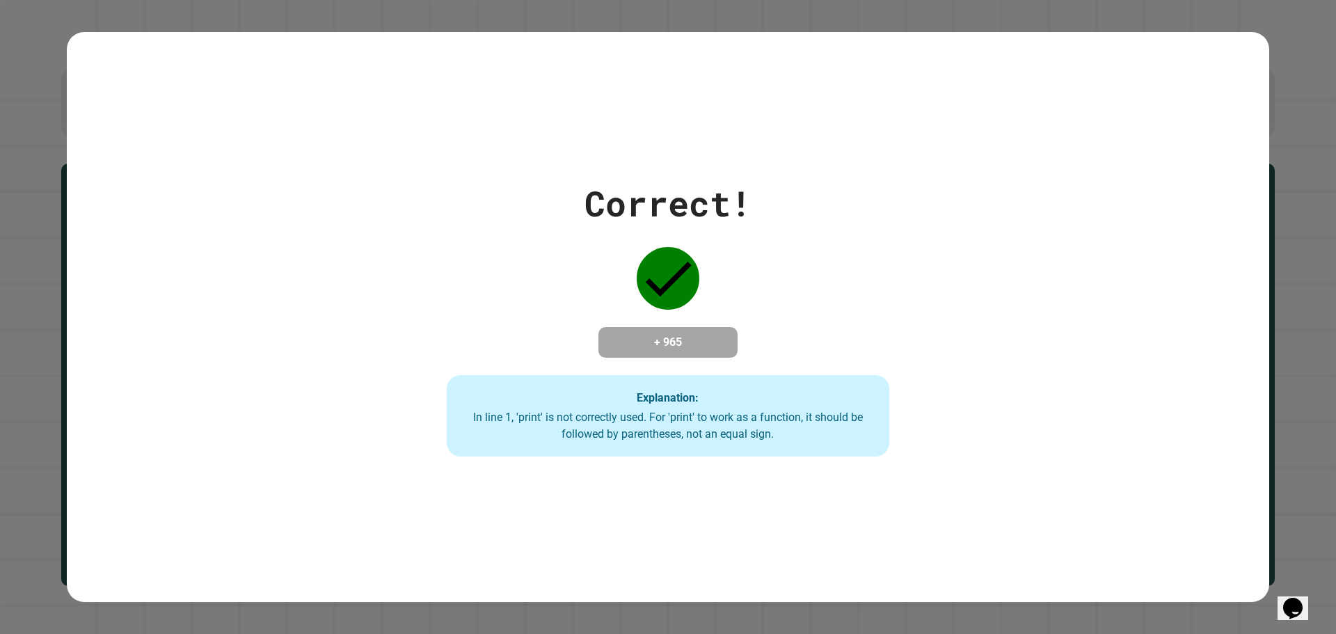
drag, startPoint x: 790, startPoint y: 232, endPoint x: 804, endPoint y: 148, distance: 84.7
drag, startPoint x: 804, startPoint y: 148, endPoint x: 806, endPoint y: 133, distance: 15.5
drag, startPoint x: 667, startPoint y: 39, endPoint x: 665, endPoint y: 24, distance: 14.8
click at [665, 24] on div "Correct! + 965 Explanation: In line 1, 'print' is not correctly used. For 'prin…" at bounding box center [668, 317] width 1336 height 634
drag, startPoint x: 661, startPoint y: 35, endPoint x: 528, endPoint y: 40, distance: 133.0
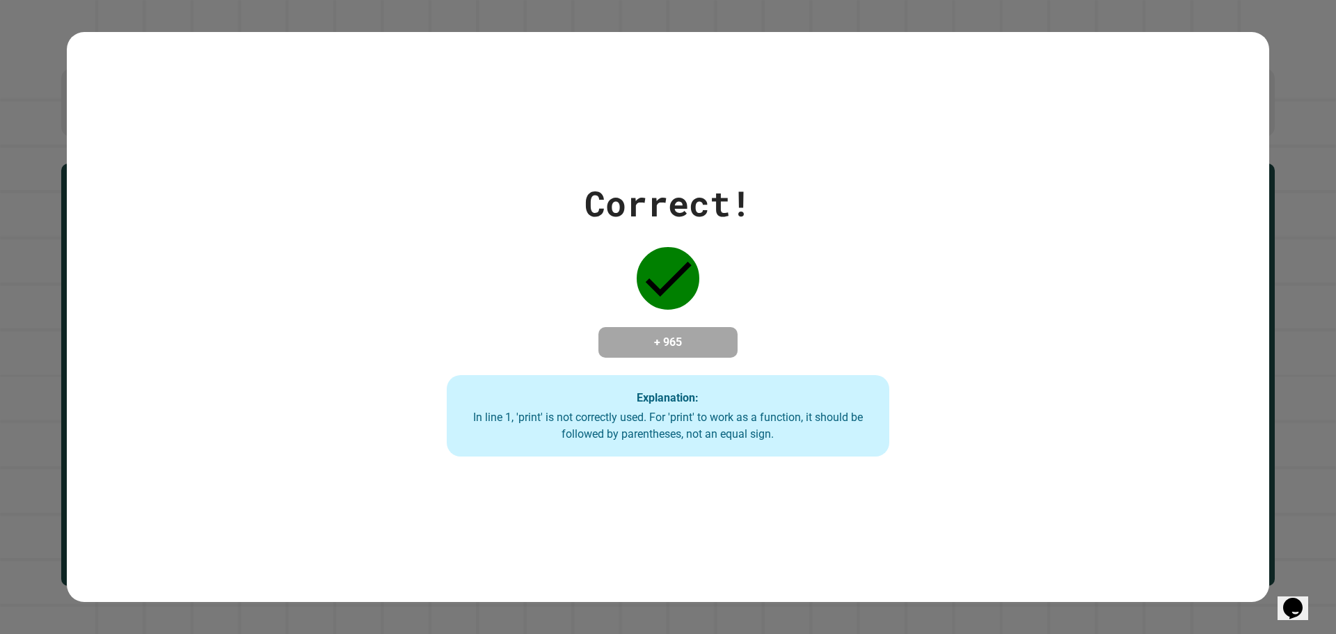
click at [528, 40] on div "Correct! + 965 Explanation: In line 1, 'print' is not correctly used. For 'prin…" at bounding box center [668, 317] width 1203 height 571
click at [558, 8] on div "Correct! + 965 Explanation: In line 1, 'print' is not correctly used. For 'prin…" at bounding box center [668, 317] width 1336 height 634
drag, startPoint x: 569, startPoint y: 4, endPoint x: 620, endPoint y: 15, distance: 51.9
click at [618, 15] on div "Correct! + 965 Explanation: In line 1, 'print' is not correctly used. For 'prin…" at bounding box center [668, 317] width 1336 height 634
drag, startPoint x: 715, startPoint y: 69, endPoint x: 752, endPoint y: 198, distance: 134.8
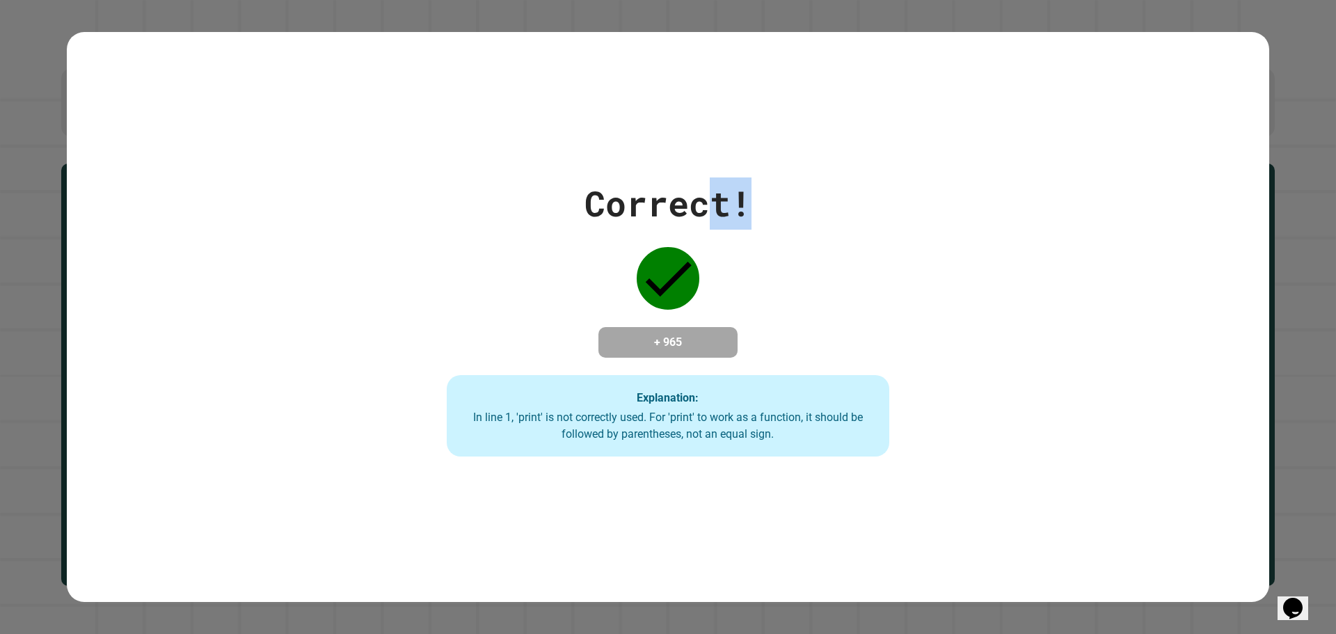
click at [755, 197] on div "Correct! + 965 Explanation: In line 1, 'print' is not correctly used. For 'prin…" at bounding box center [668, 317] width 1203 height 571
click at [748, 237] on div "Correct! + 965 Explanation: In line 1, 'print' is not correctly used. For 'prin…" at bounding box center [668, 317] width 633 height 280
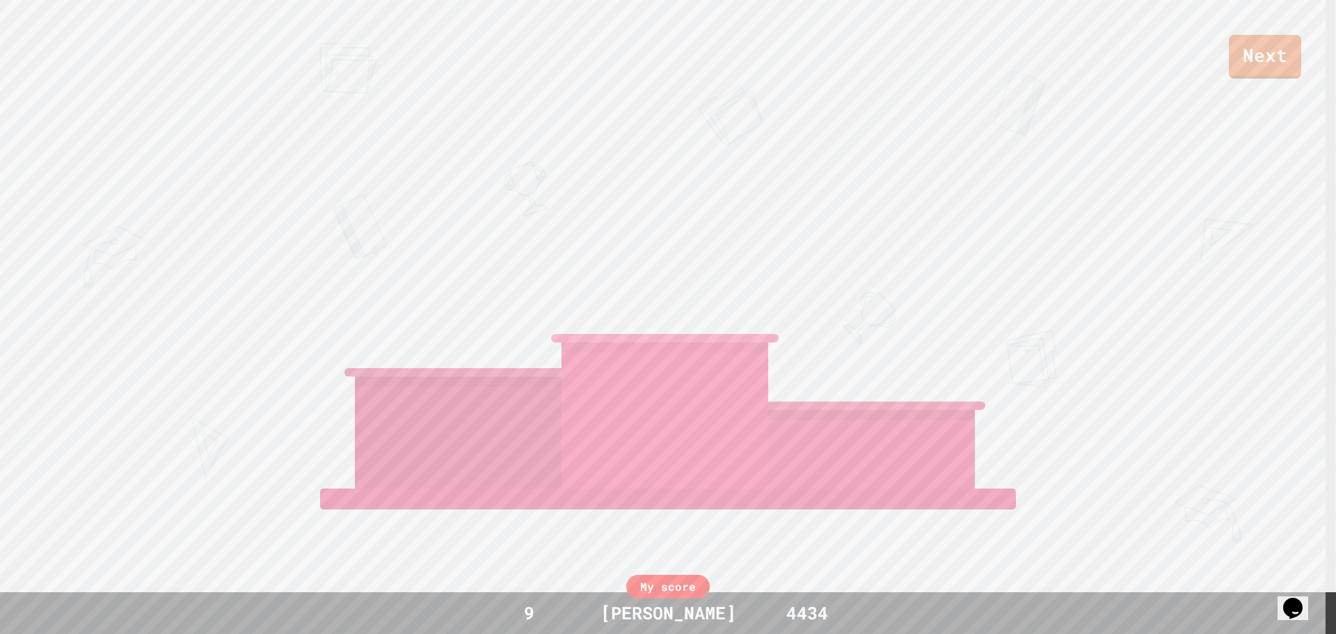
drag, startPoint x: 755, startPoint y: 214, endPoint x: 850, endPoint y: 118, distance: 135.3
click at [850, 118] on div "Next [PERSON_NAME] View leaderboard" at bounding box center [668, 317] width 1336 height 634
